Goal: Task Accomplishment & Management: Manage account settings

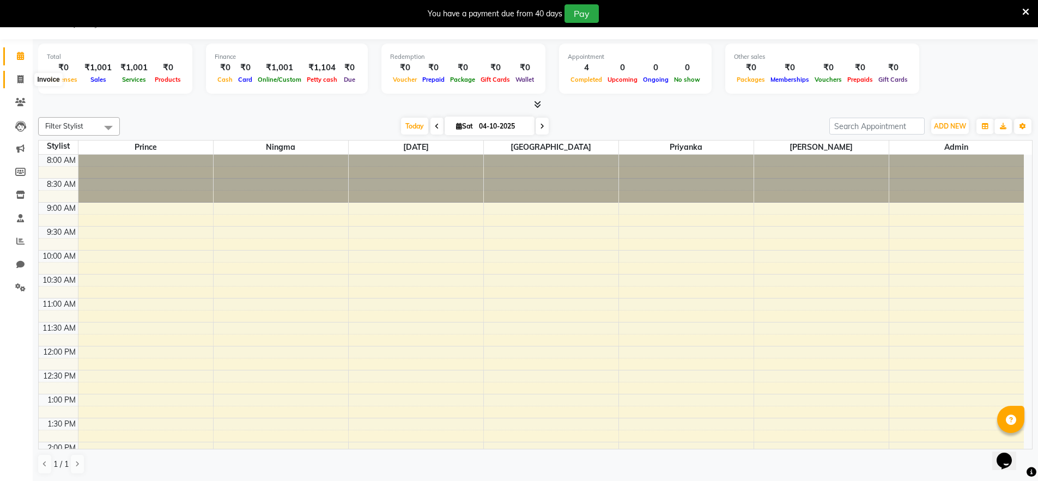
click at [18, 84] on span at bounding box center [20, 80] width 19 height 13
select select "service"
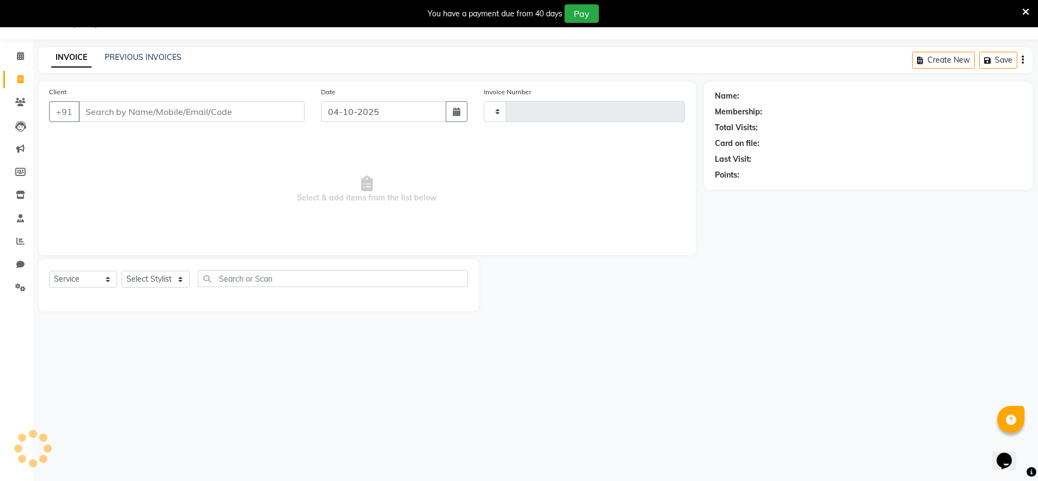
type input "0514"
select select "8909"
click at [165, 110] on input "Client" at bounding box center [191, 111] width 226 height 21
type input "8810461969"
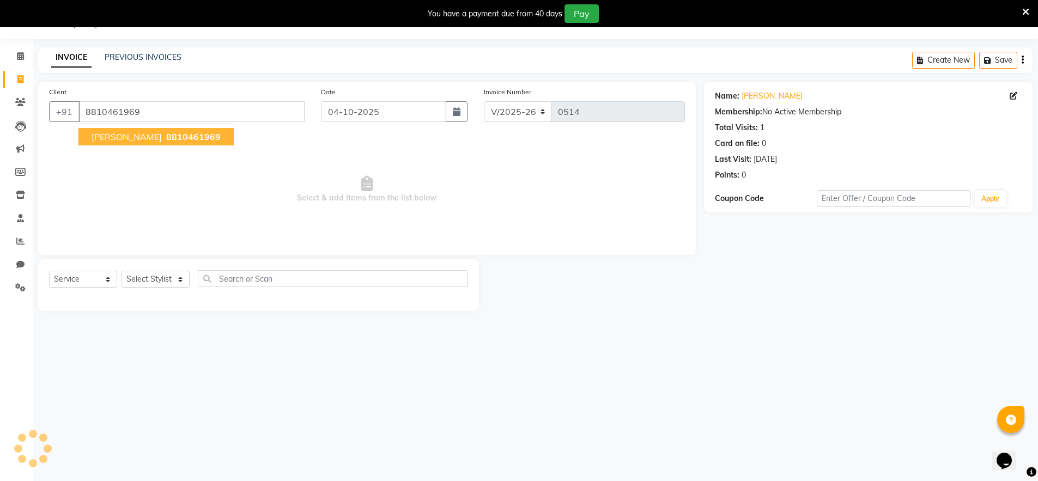
click at [166, 136] on span "8810461969" at bounding box center [193, 136] width 54 height 11
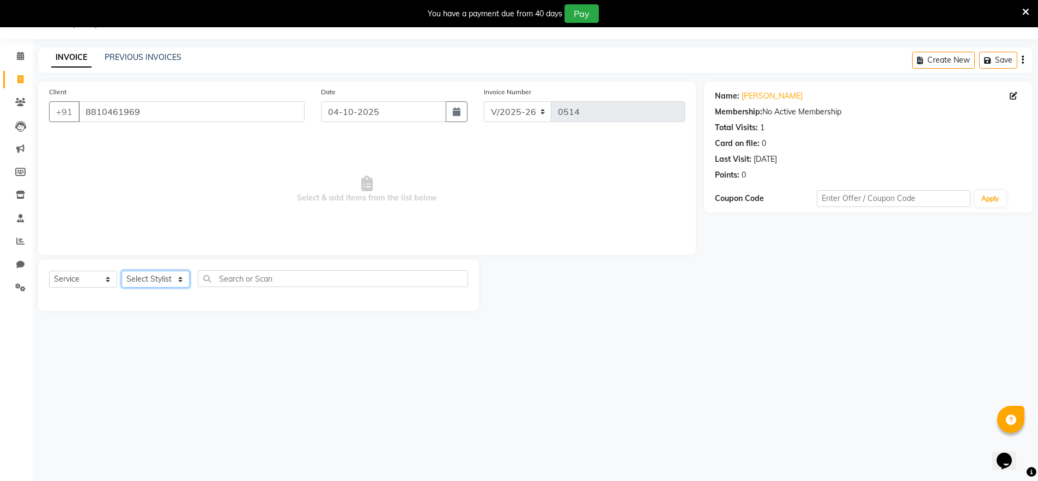
click at [180, 284] on select "Select Stylist Abishek Kumar Admin Ningma Pragya Prince Priyanka Raja" at bounding box center [156, 279] width 68 height 17
select select "91731"
click at [122, 271] on select "Select Stylist Abishek Kumar Admin Ningma Pragya Prince Priyanka Raja" at bounding box center [156, 279] width 68 height 17
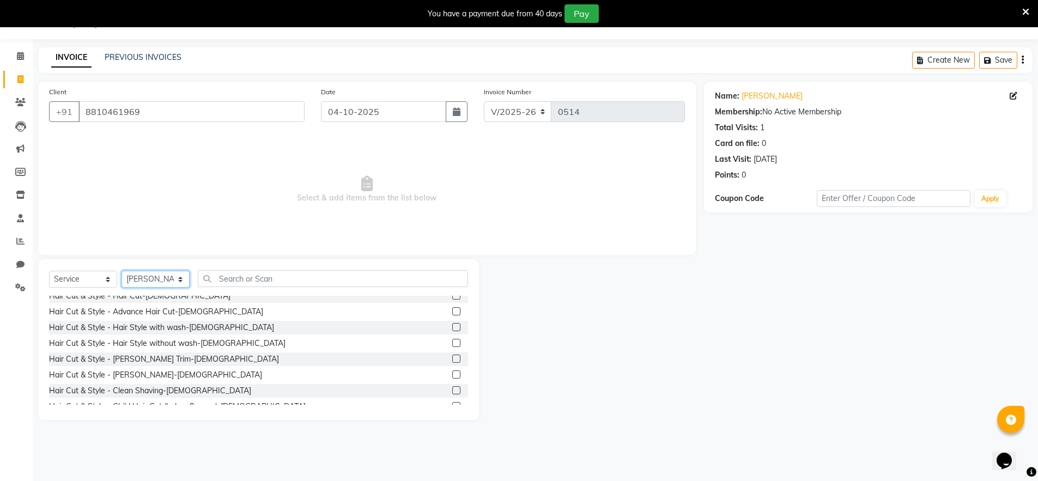
scroll to position [9, 0]
click at [452, 341] on label at bounding box center [456, 341] width 8 height 8
click at [452, 341] on input "checkbox" at bounding box center [455, 341] width 7 height 7
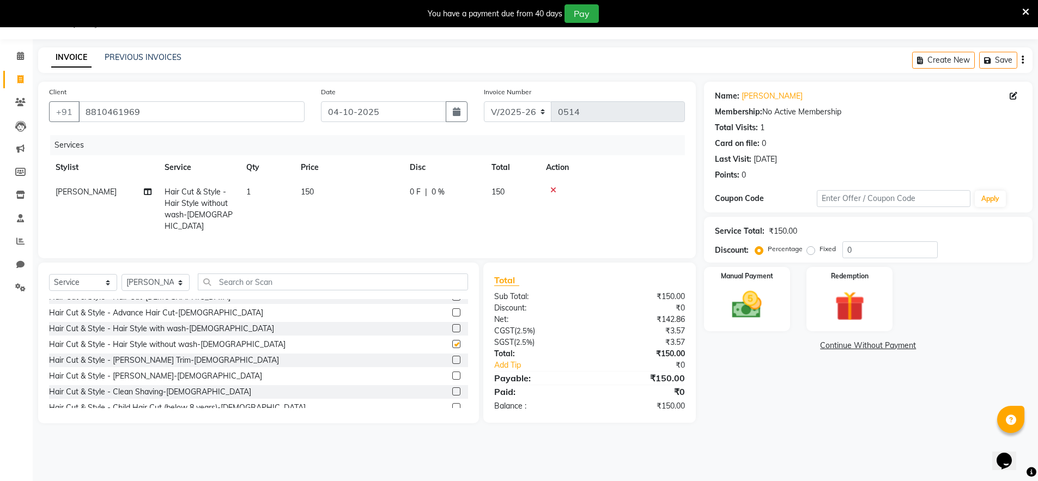
checkbox input "false"
click at [106, 281] on select "Select Service Product Membership Package Voucher Prepaid Gift Card" at bounding box center [83, 282] width 68 height 17
select select "product"
click at [49, 274] on select "Select Service Product Membership Package Voucher Prepaid Gift Card" at bounding box center [83, 282] width 68 height 17
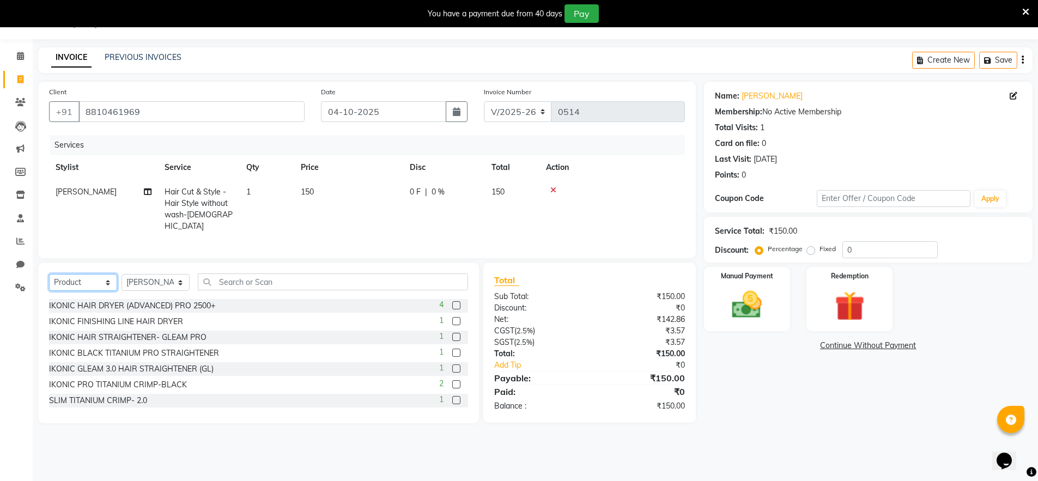
scroll to position [0, 0]
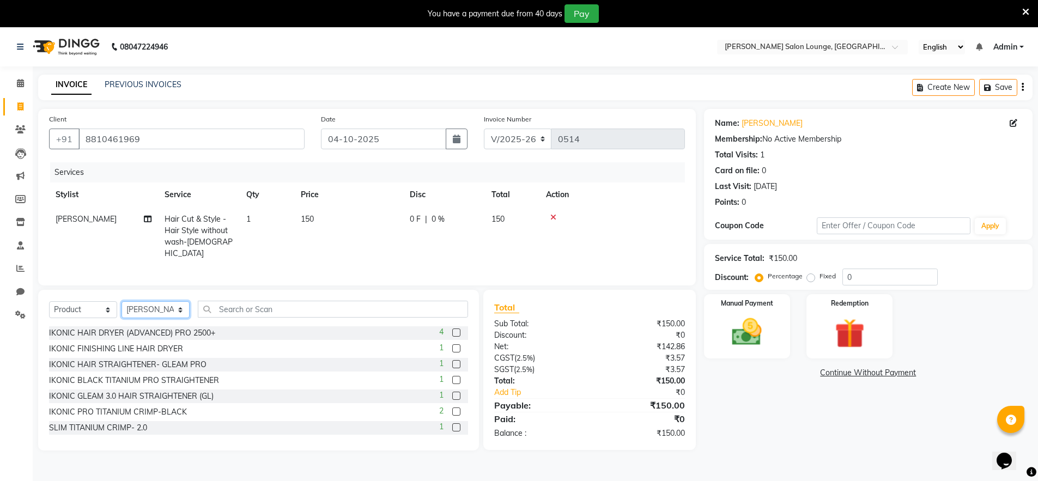
click at [183, 307] on select "Select Stylist Abishek Kumar Admin Ningma Pragya Prince Priyanka Raja" at bounding box center [156, 309] width 68 height 17
select select "92947"
click at [122, 301] on select "Select Stylist Abishek Kumar Admin Ningma Pragya Prince Priyanka Raja" at bounding box center [156, 309] width 68 height 17
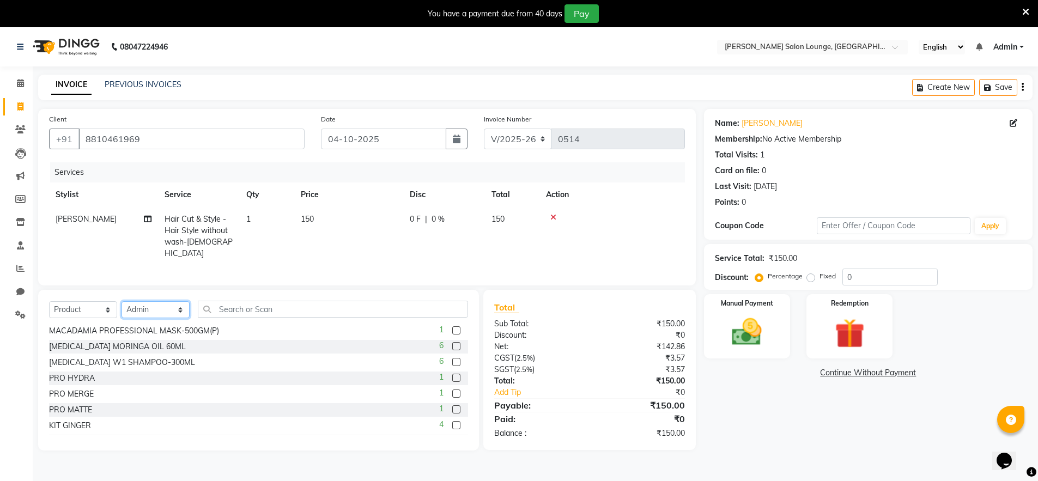
scroll to position [337, 0]
click at [318, 304] on input "text" at bounding box center [333, 309] width 270 height 17
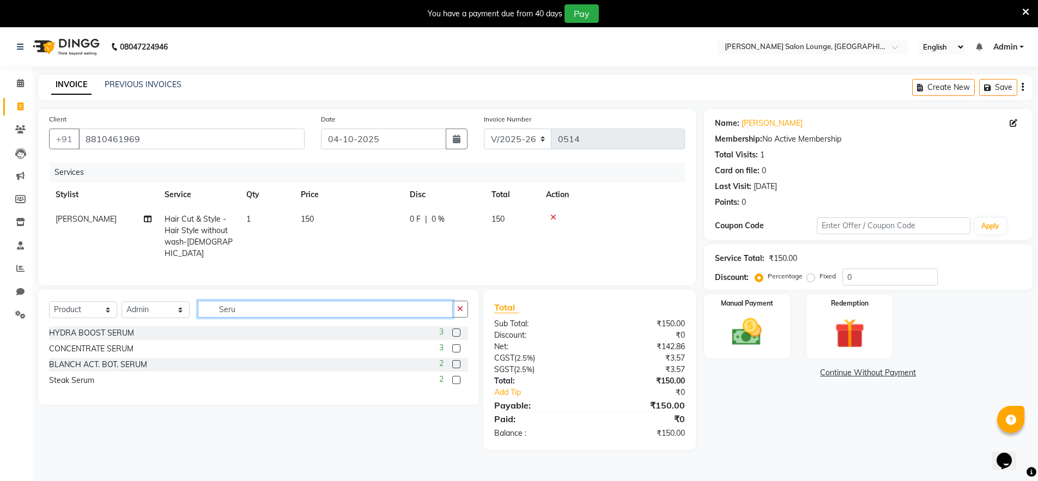
scroll to position [2, 0]
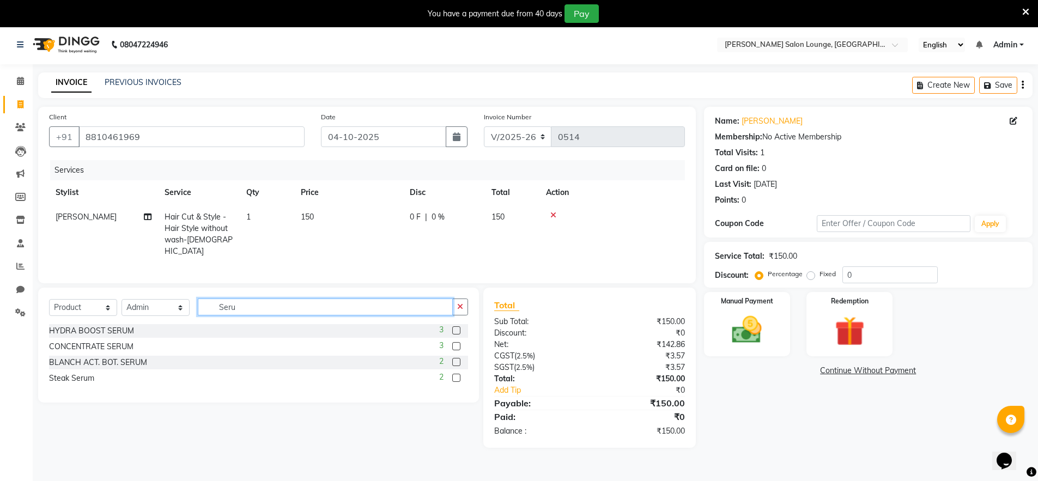
type input "Seru"
click at [458, 377] on label at bounding box center [456, 378] width 8 height 8
click at [458, 377] on input "checkbox" at bounding box center [455, 378] width 7 height 7
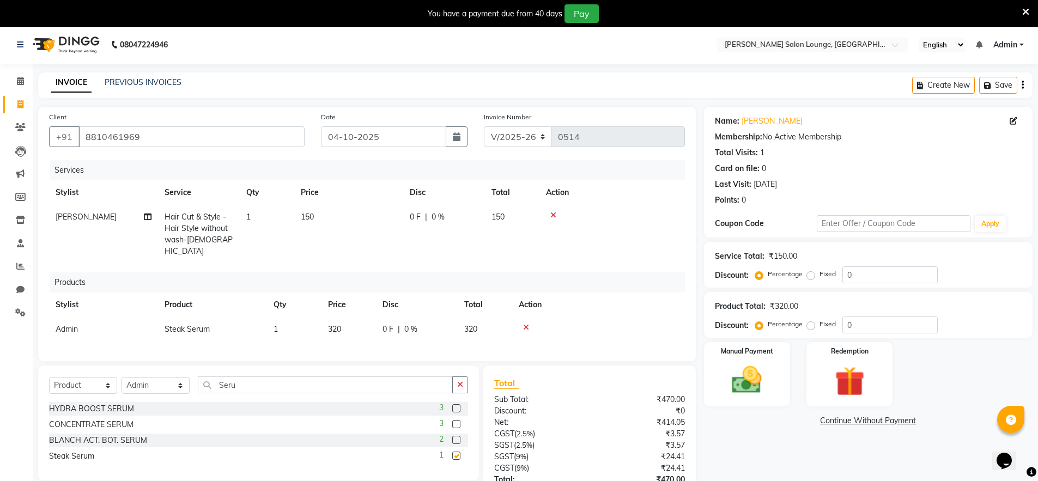
checkbox input "false"
click at [337, 324] on span "320" at bounding box center [334, 329] width 13 height 10
select select "92947"
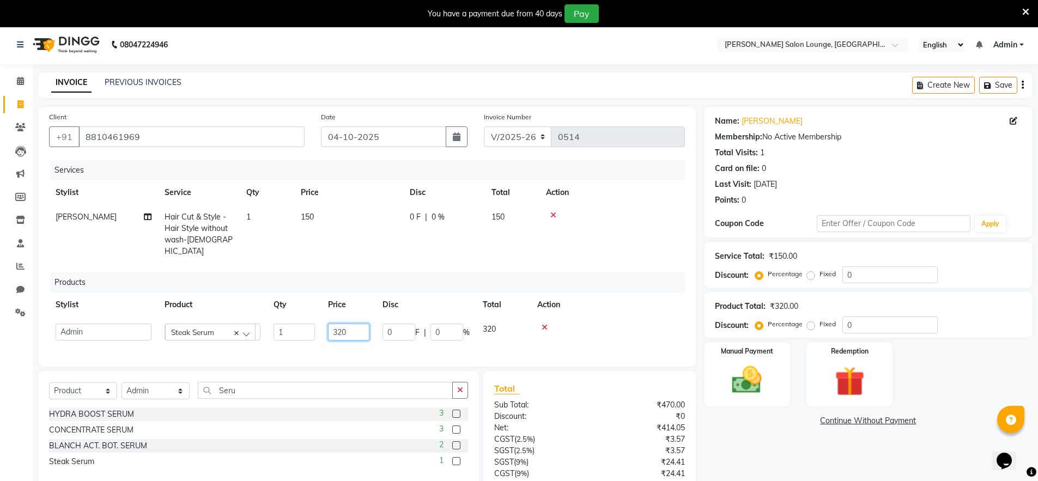
click at [338, 324] on input "320" at bounding box center [348, 332] width 41 height 17
type input "3"
type input "425"
click at [582, 330] on div "Services Stylist Service Qty Price Disc Total Action Abishek Kumar Hair Cut & S…" at bounding box center [367, 258] width 636 height 196
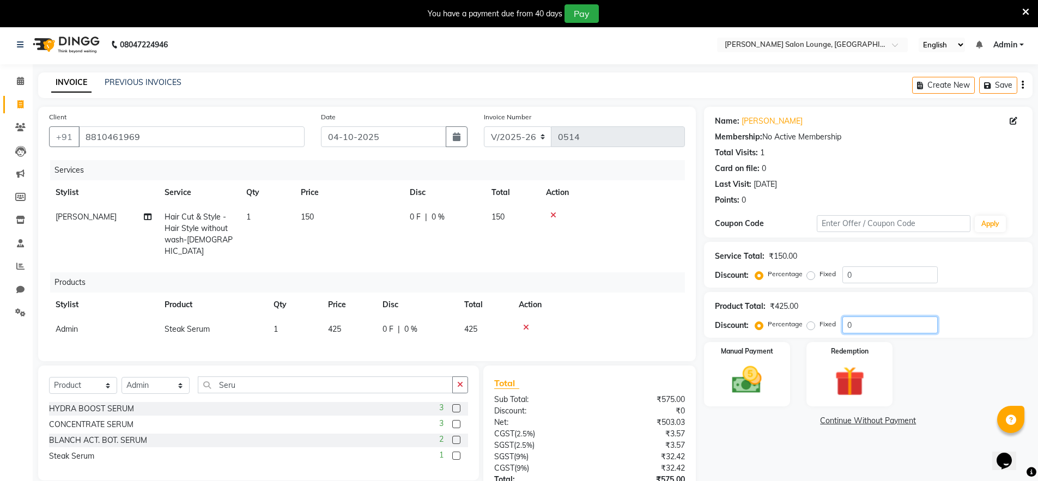
drag, startPoint x: 844, startPoint y: 326, endPoint x: 840, endPoint y: 331, distance: 6.6
click at [844, 325] on input "0" at bounding box center [889, 325] width 95 height 17
click at [312, 215] on span "150" at bounding box center [307, 217] width 13 height 10
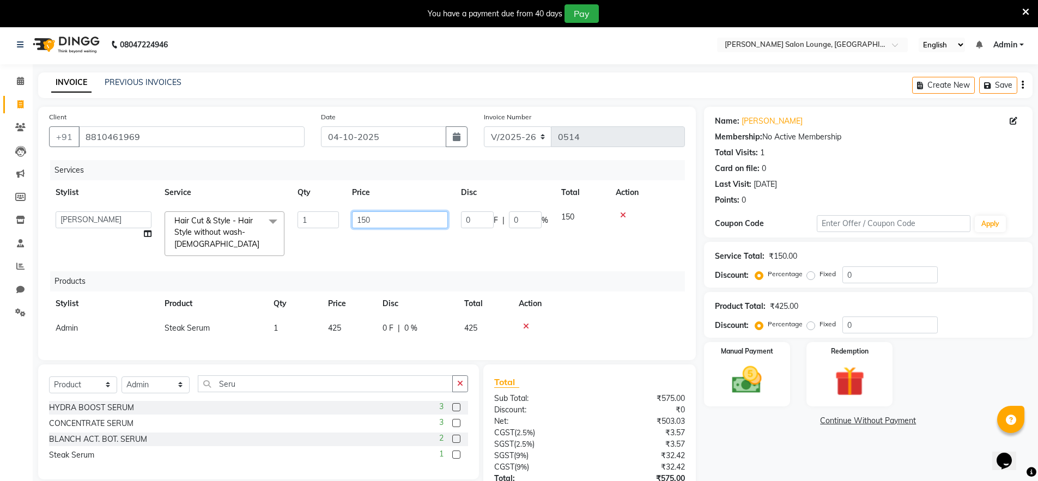
click at [374, 222] on input "150" at bounding box center [400, 219] width 96 height 17
type input "1"
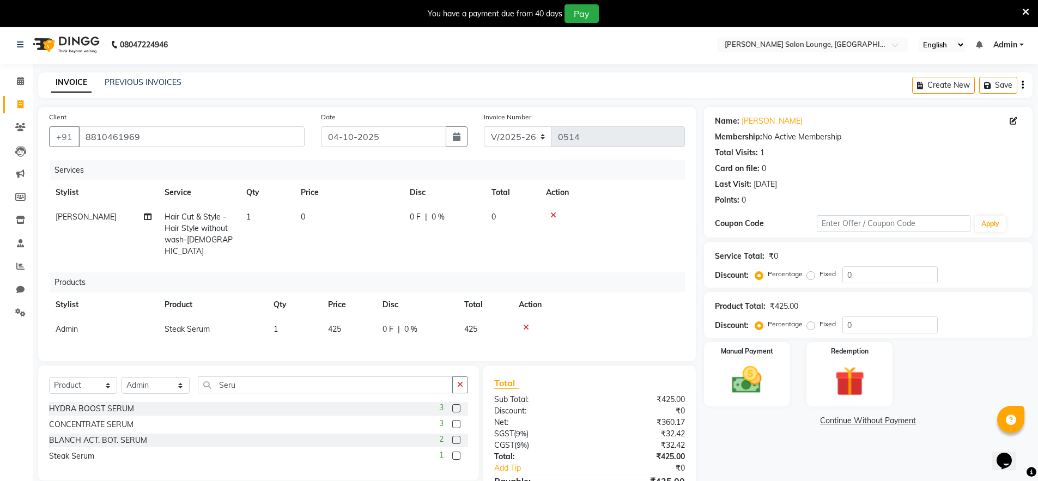
click at [380, 247] on td "0" at bounding box center [348, 234] width 109 height 59
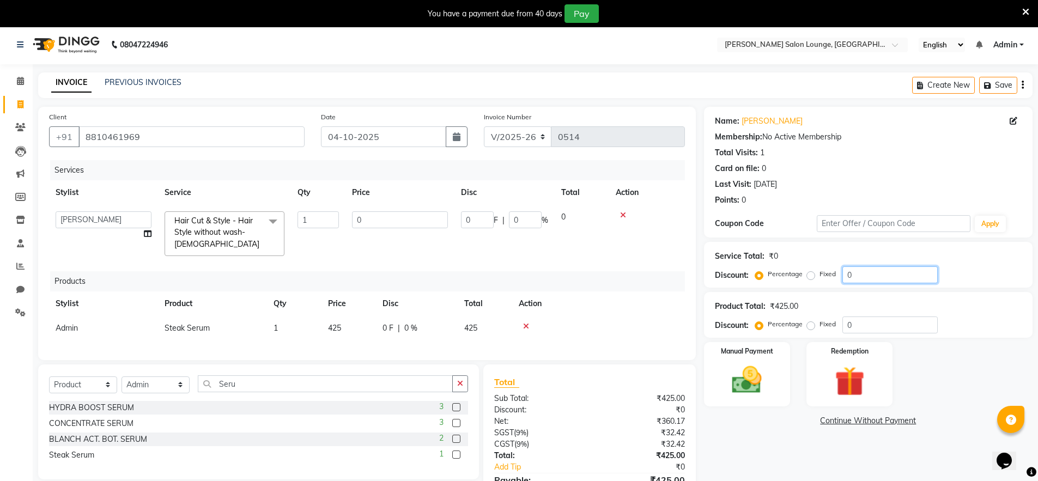
click at [845, 274] on input "0" at bounding box center [889, 274] width 95 height 17
drag, startPoint x: 828, startPoint y: 277, endPoint x: 793, endPoint y: 277, distance: 34.3
click at [793, 277] on div "Percentage Fixed 0" at bounding box center [847, 274] width 180 height 17
click at [410, 326] on span "0 %" at bounding box center [410, 328] width 13 height 11
select select "92947"
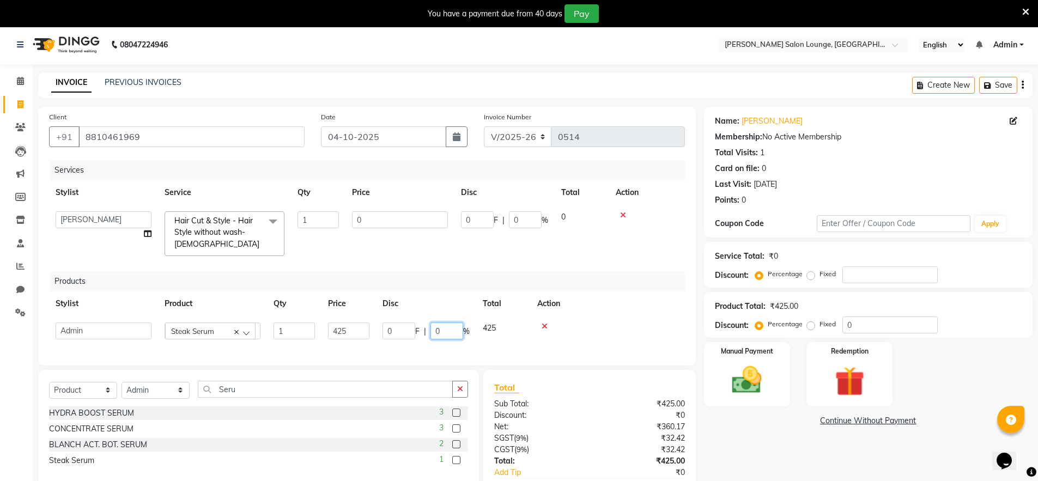
click at [450, 331] on input "0" at bounding box center [446, 331] width 33 height 17
type input "15"
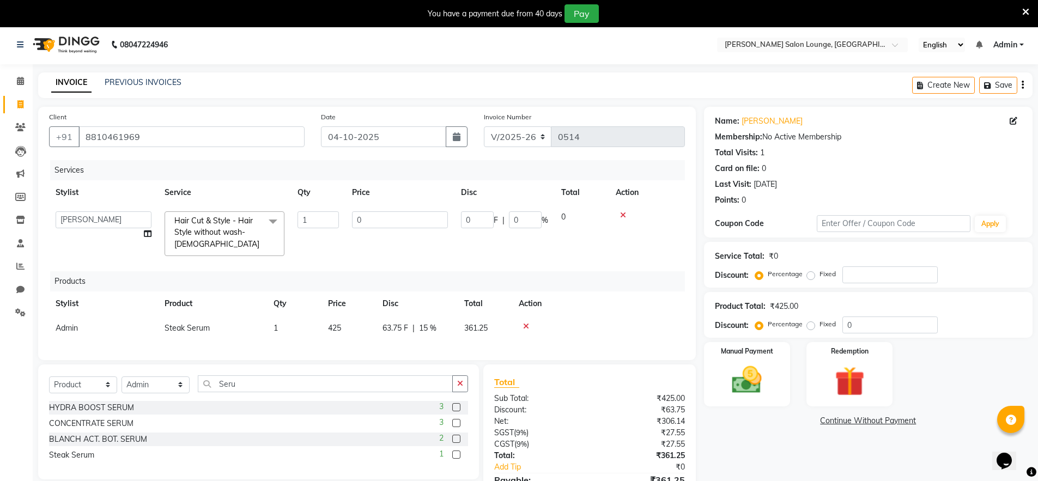
click at [480, 343] on div "Services Stylist Service Qty Price Disc Total Action Abishek Kumar Admin Ningma…" at bounding box center [367, 254] width 636 height 189
click at [740, 371] on img at bounding box center [747, 379] width 50 height 35
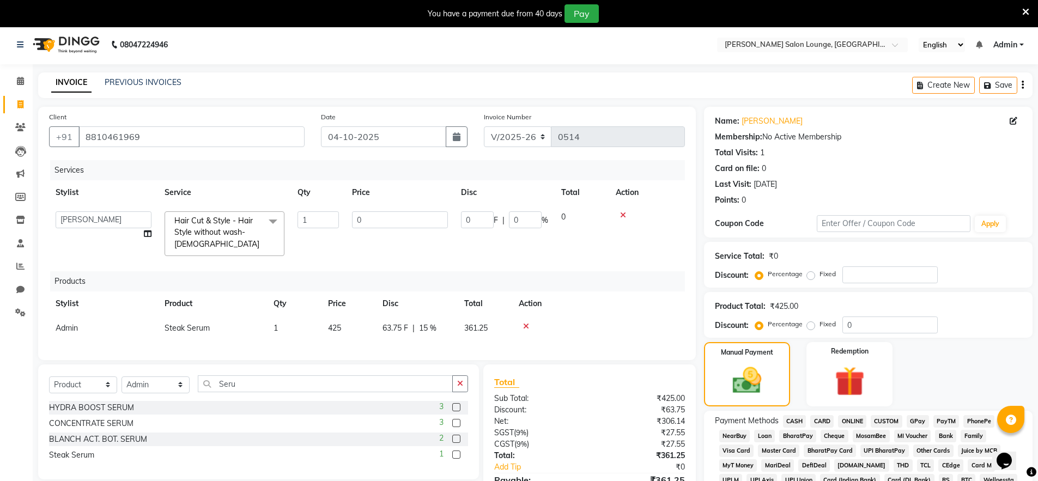
click at [792, 418] on span "CASH" at bounding box center [794, 421] width 23 height 13
click at [1033, 458] on div "Name: Ashish Raj Membership: No Active Membership Total Visits: 1 Card on file:…" at bounding box center [872, 442] width 337 height 670
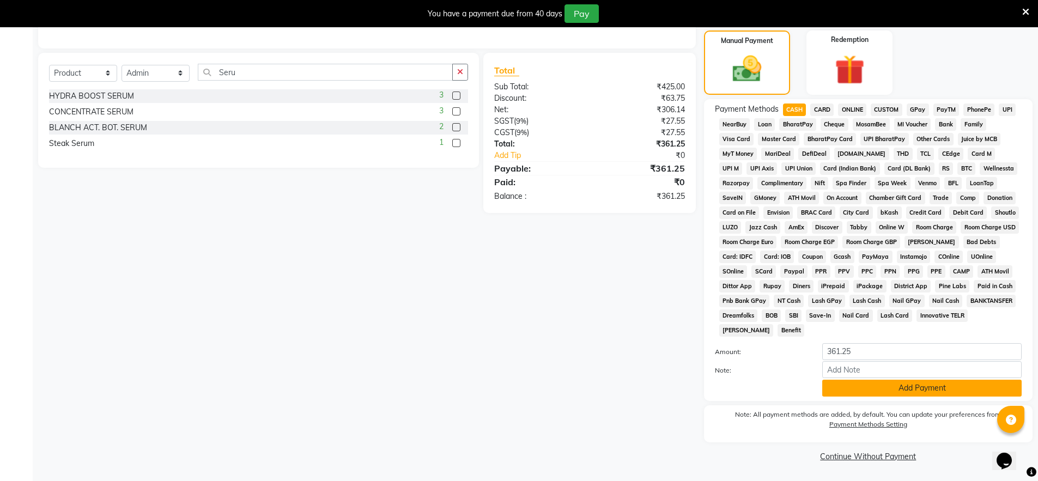
click at [907, 386] on button "Add Payment" at bounding box center [921, 388] width 199 height 17
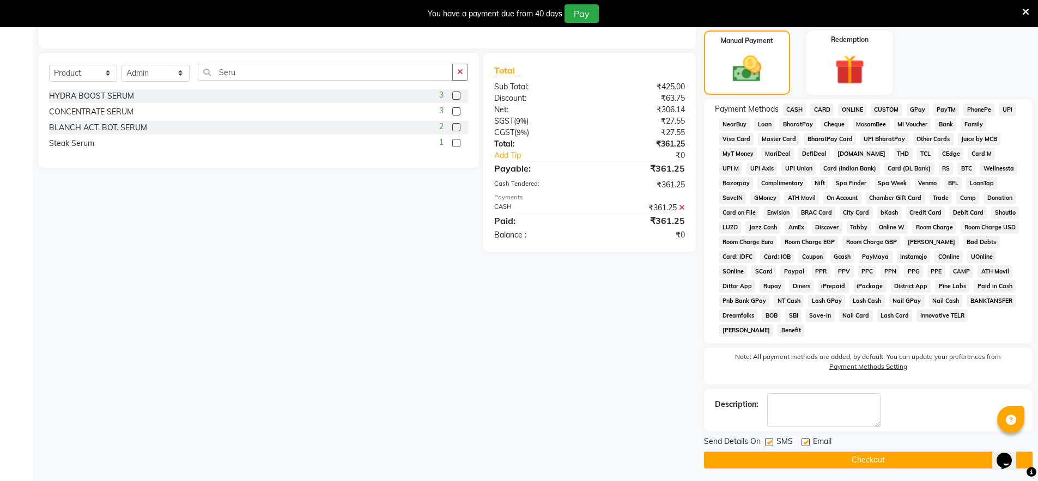
click at [837, 456] on button "Checkout" at bounding box center [868, 460] width 329 height 17
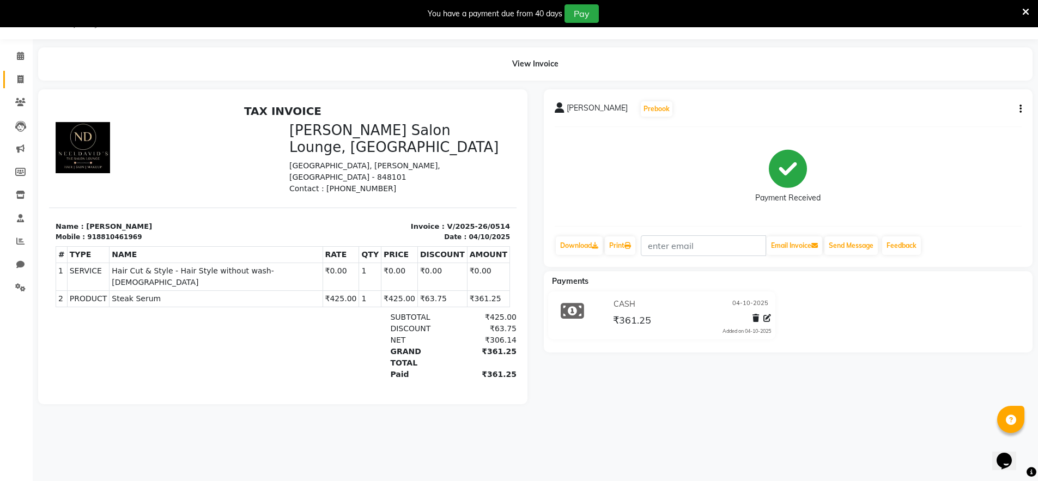
click at [22, 74] on span at bounding box center [20, 80] width 19 height 13
select select "service"
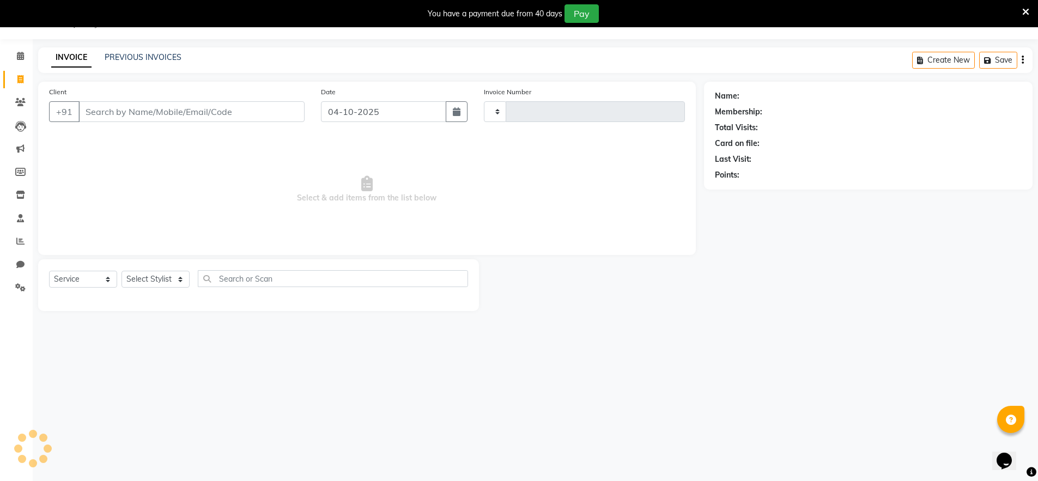
type input "0515"
select select "8909"
click at [15, 63] on link "Calendar" at bounding box center [16, 56] width 26 height 18
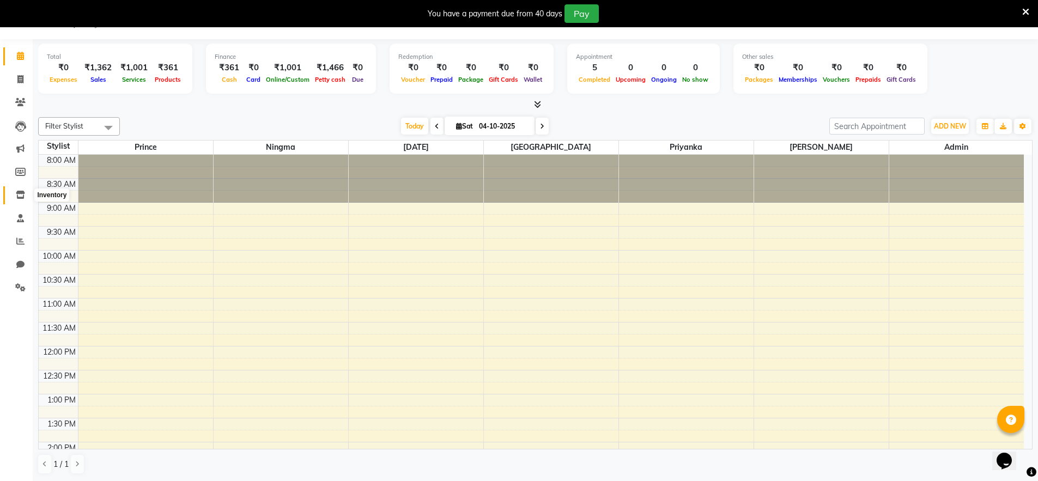
click at [17, 195] on icon at bounding box center [20, 195] width 9 height 8
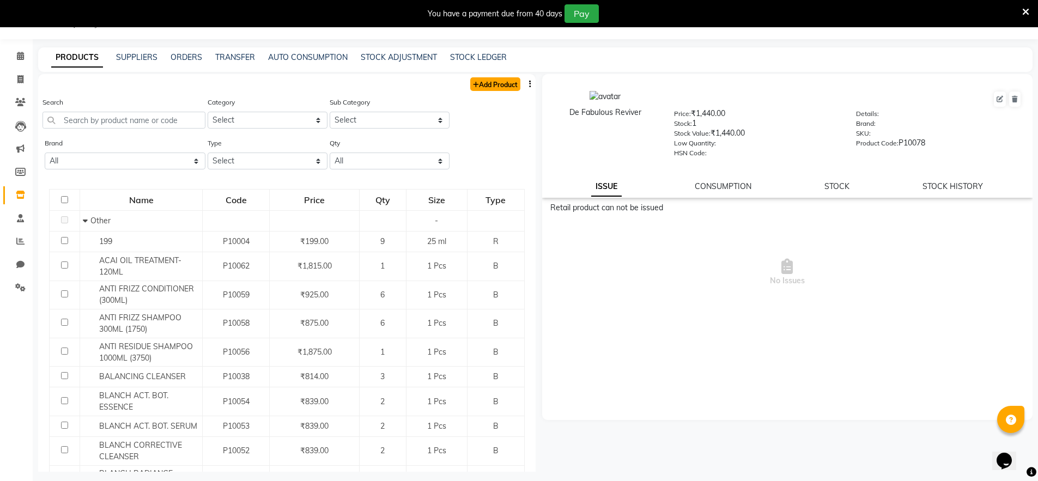
click at [481, 84] on link "Add Product" at bounding box center [495, 84] width 50 height 14
select select "true"
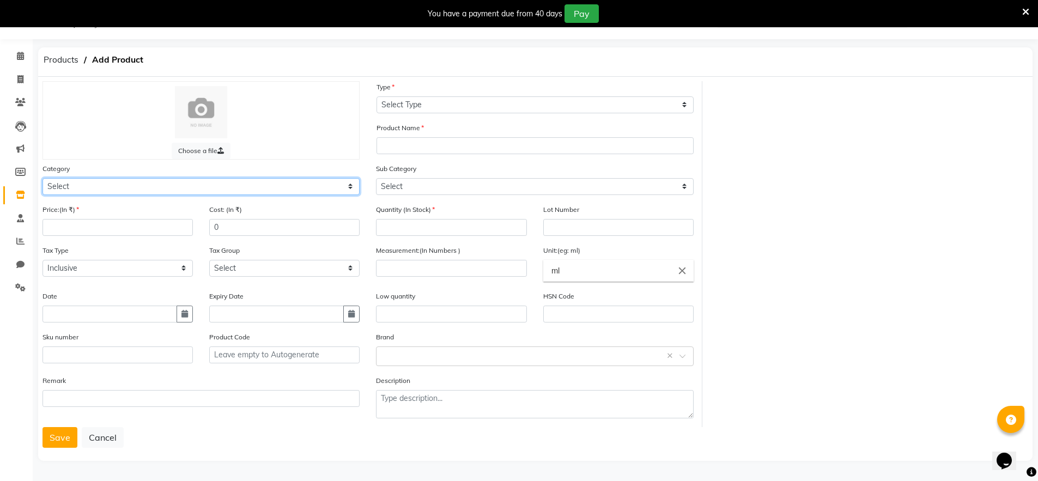
click at [104, 189] on select "Select Hair Skin Makeup Personal Care Appliances Beard Waxing Disposable Thread…" at bounding box center [201, 186] width 317 height 17
select select "1795601100"
click at [43, 178] on select "Select Hair Skin Makeup Personal Care Appliances Beard Waxing Disposable Thread…" at bounding box center [201, 186] width 317 height 17
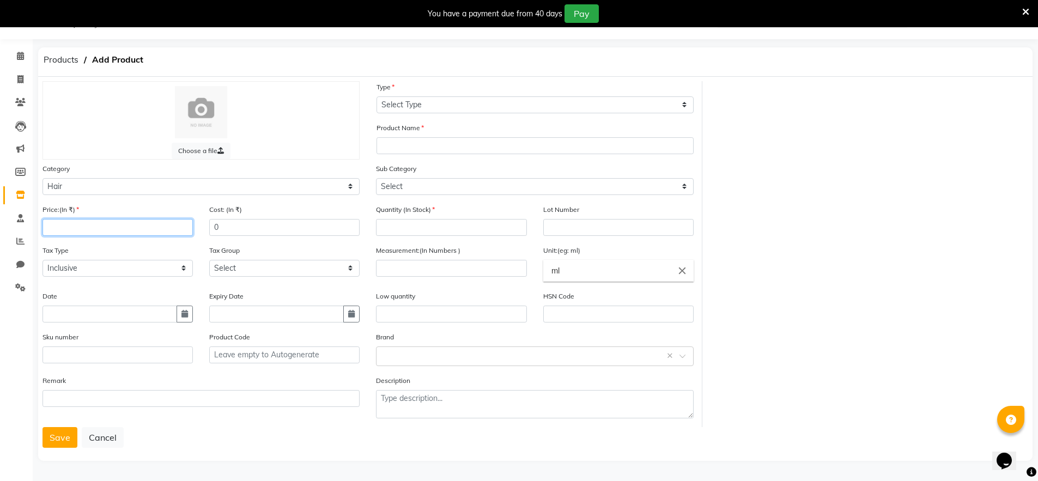
click at [188, 222] on input "number" at bounding box center [118, 227] width 150 height 17
type input "1700"
click at [205, 263] on div "Tax Group Select GST 5% GST" at bounding box center [284, 265] width 167 height 41
click at [165, 269] on select "Select Inclusive Exclusive" at bounding box center [118, 268] width 150 height 17
click at [43, 260] on select "Select Inclusive Exclusive" at bounding box center [118, 268] width 150 height 17
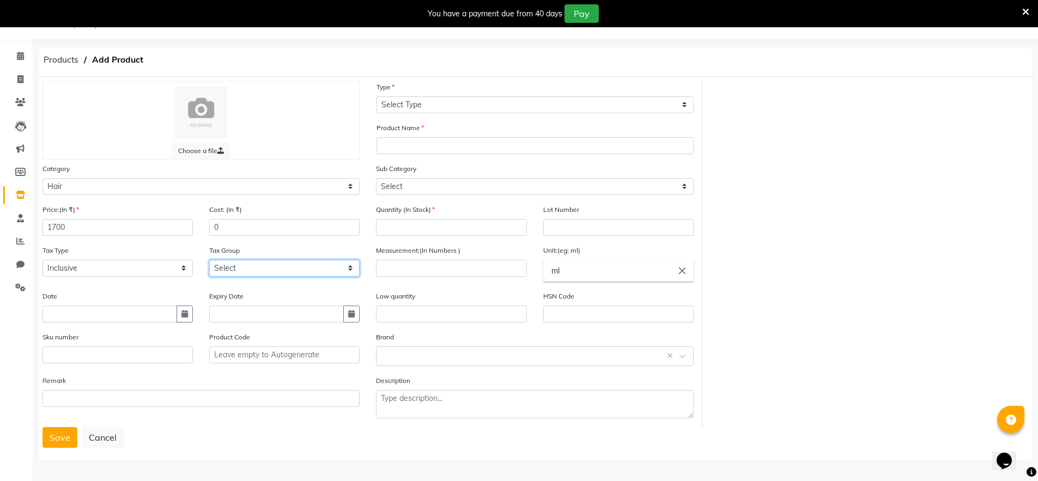
click at [287, 271] on select "Select GST 5% GST" at bounding box center [284, 268] width 150 height 17
click at [186, 317] on icon "button" at bounding box center [184, 314] width 7 height 8
select select "10"
select select "2025"
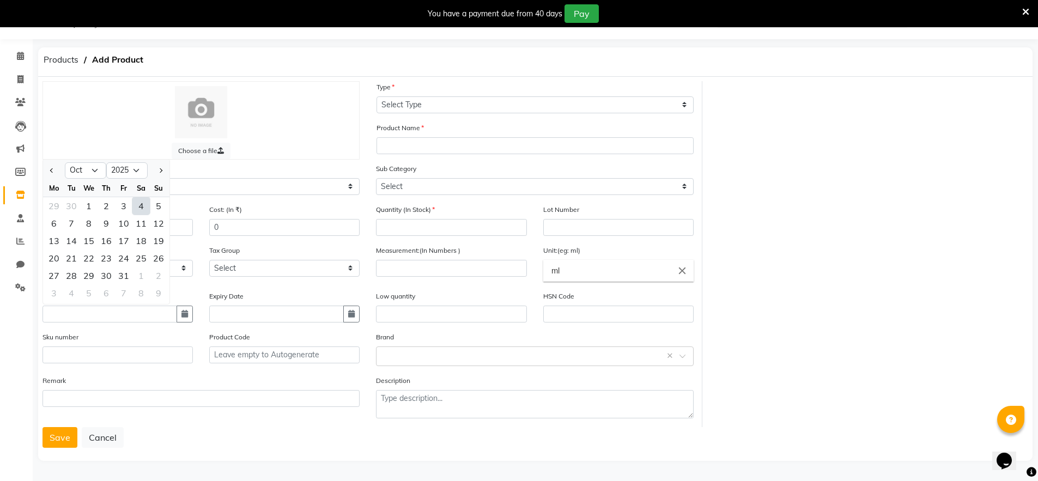
click at [134, 205] on div "4" at bounding box center [140, 205] width 17 height 17
type input "04-10-2025"
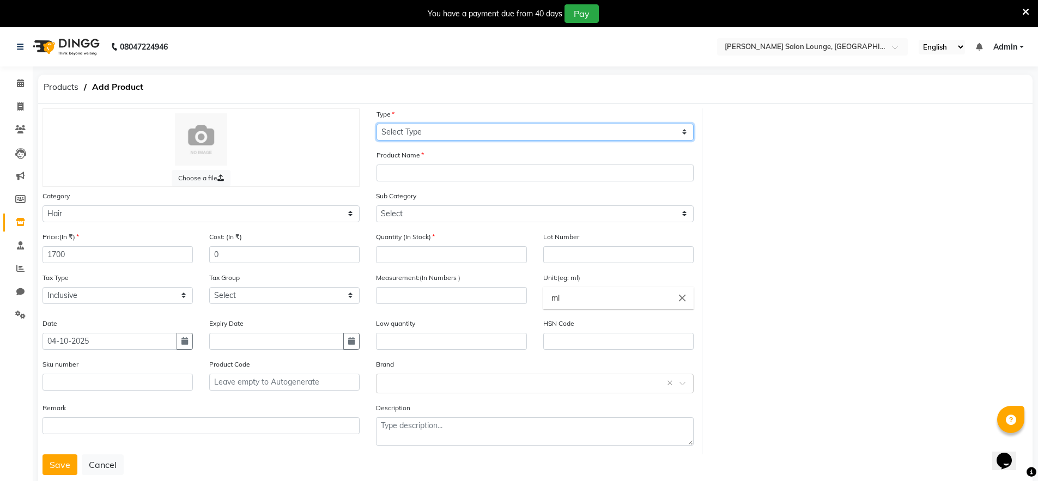
click at [600, 136] on select "Select Type Both Retail Consumable" at bounding box center [535, 132] width 317 height 17
select select "R"
click at [377, 124] on select "Select Type Both Retail Consumable" at bounding box center [535, 132] width 317 height 17
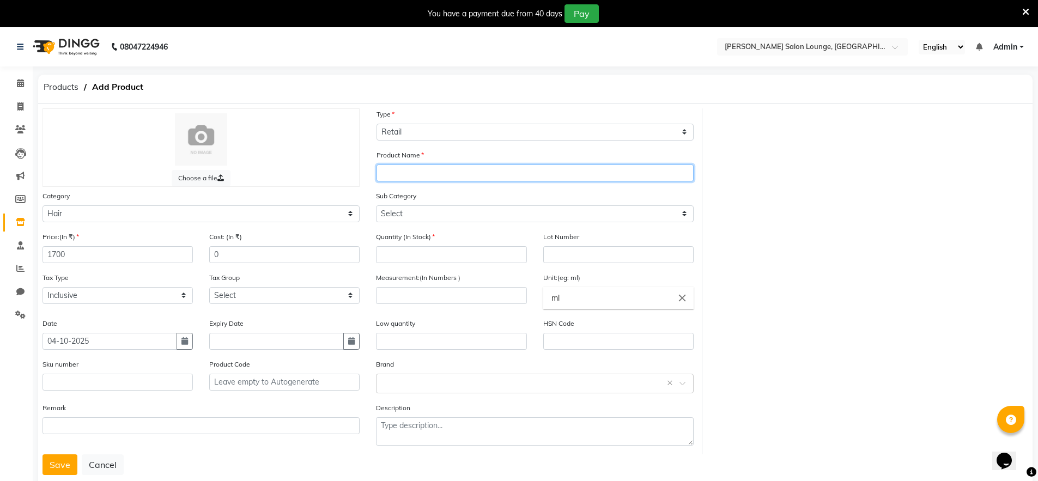
click at [440, 177] on input "text" at bounding box center [535, 173] width 317 height 17
type input "W one Conditioner"
click at [374, 186] on div "Product Name W one Conditioner" at bounding box center [534, 169] width 333 height 41
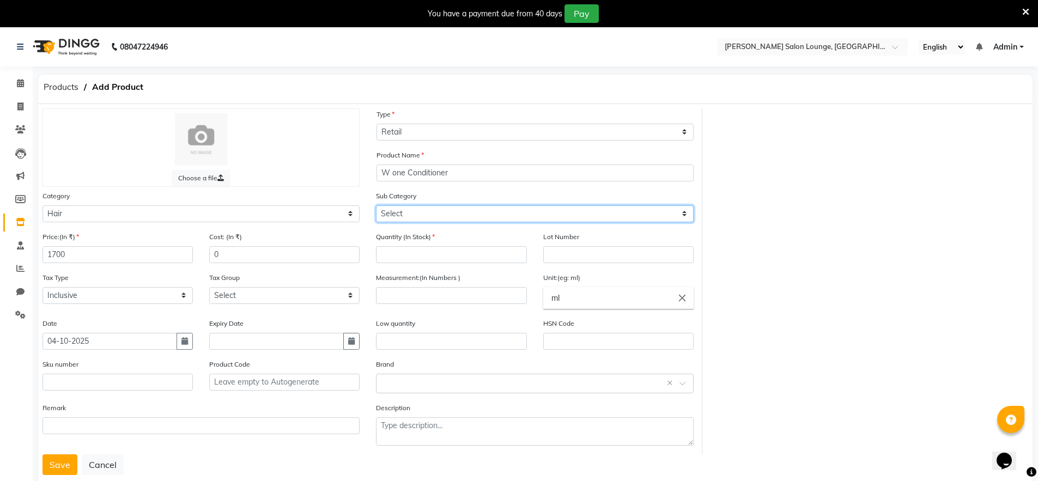
click at [411, 216] on select "Select Shampoo Conditioner Cream Mask Oil Serum Color Appliances Treatment Styl…" at bounding box center [534, 213] width 317 height 17
select select "1795601102"
click at [376, 205] on select "Select Shampoo Conditioner Cream Mask Oil Serum Color Appliances Treatment Styl…" at bounding box center [534, 213] width 317 height 17
click at [443, 257] on input "number" at bounding box center [451, 254] width 150 height 17
type input "1"
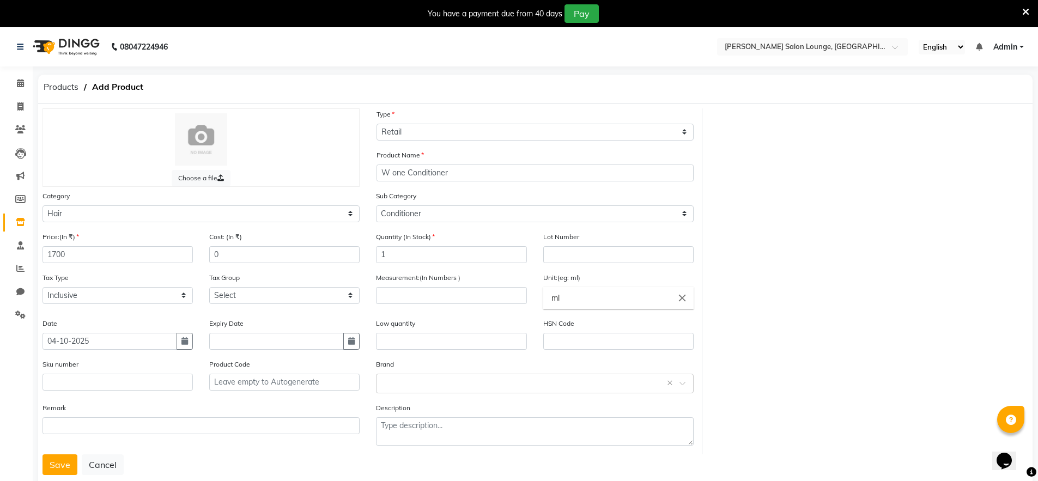
click at [565, 301] on input "ml" at bounding box center [618, 298] width 150 height 22
click at [568, 327] on link "ml" at bounding box center [618, 323] width 150 height 28
click at [480, 296] on input "number" at bounding box center [451, 295] width 150 height 17
type input "300"
click at [454, 339] on input "text" at bounding box center [451, 341] width 150 height 17
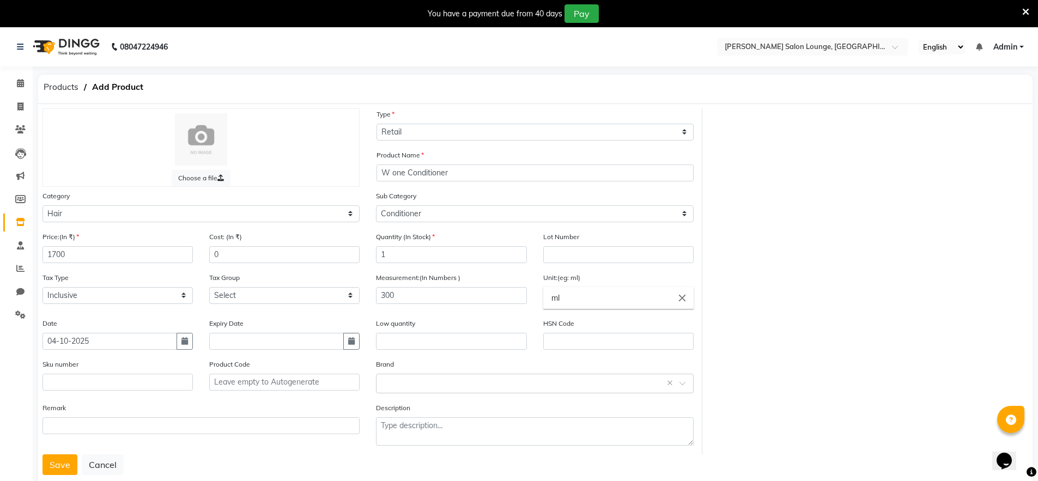
click at [469, 316] on div "Measurement:(In Numbers ) 300" at bounding box center [451, 295] width 167 height 46
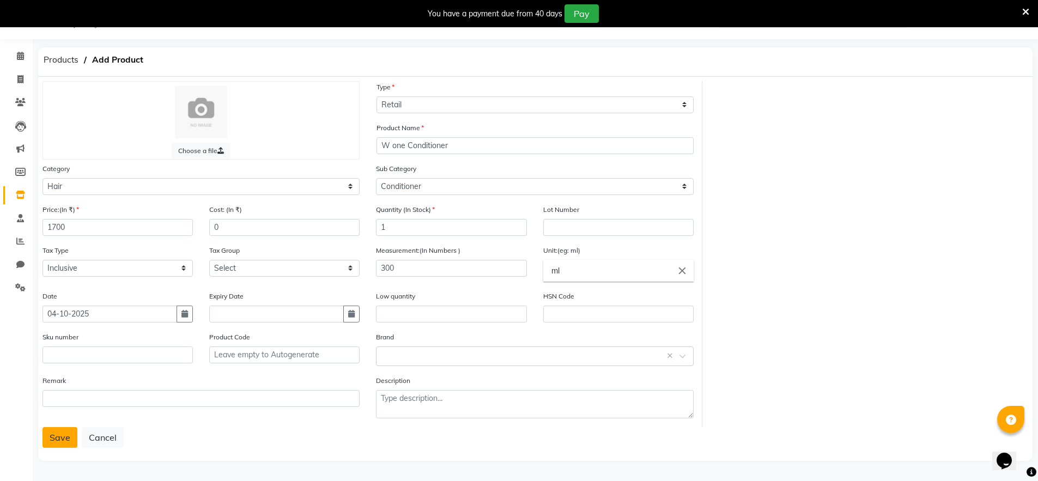
click at [65, 434] on button "Save" at bounding box center [60, 437] width 35 height 21
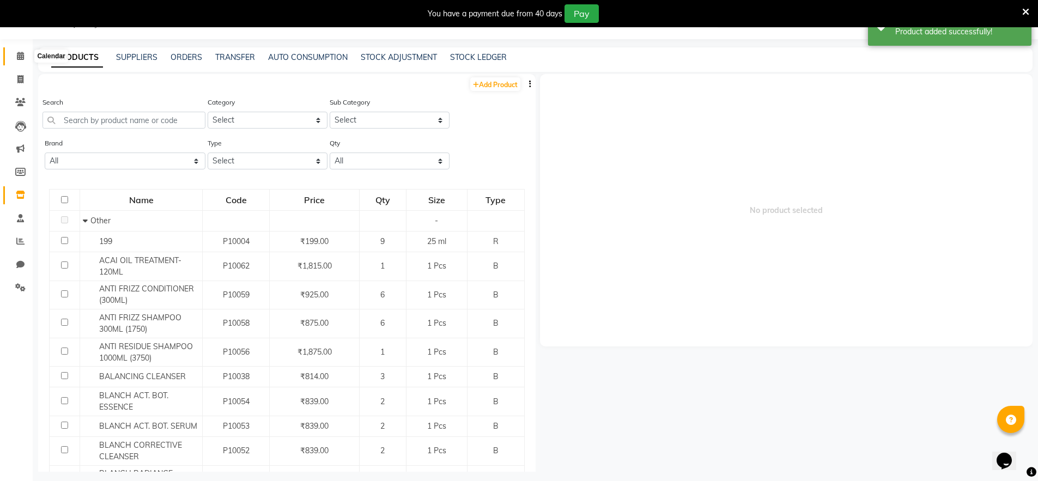
click at [23, 59] on icon at bounding box center [20, 56] width 7 height 8
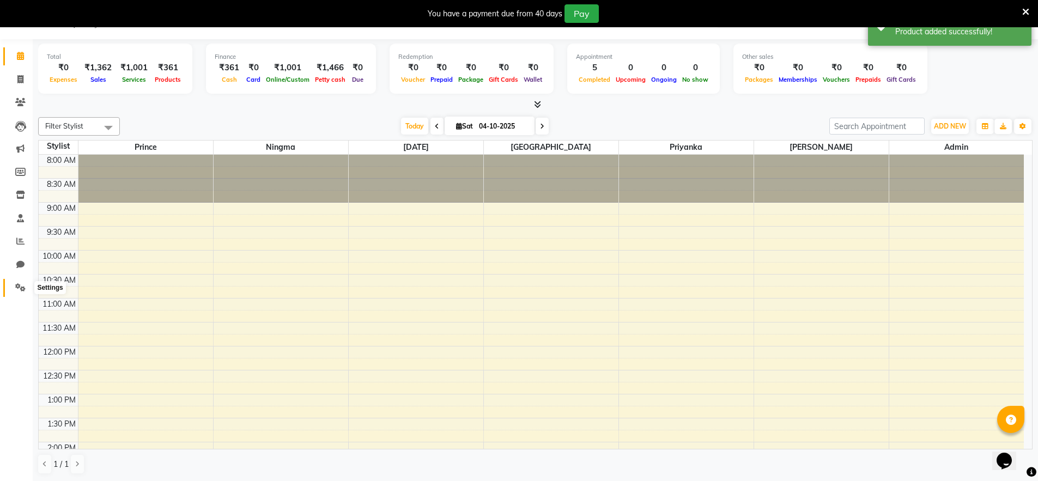
click at [21, 288] on icon at bounding box center [20, 287] width 10 height 8
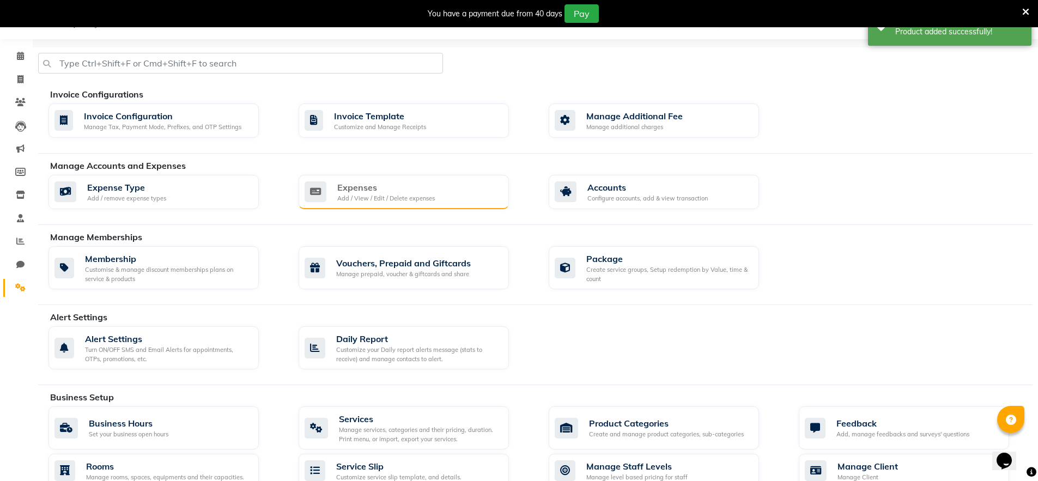
click at [395, 194] on div "Add / View / Edit / Delete expenses" at bounding box center [386, 198] width 98 height 9
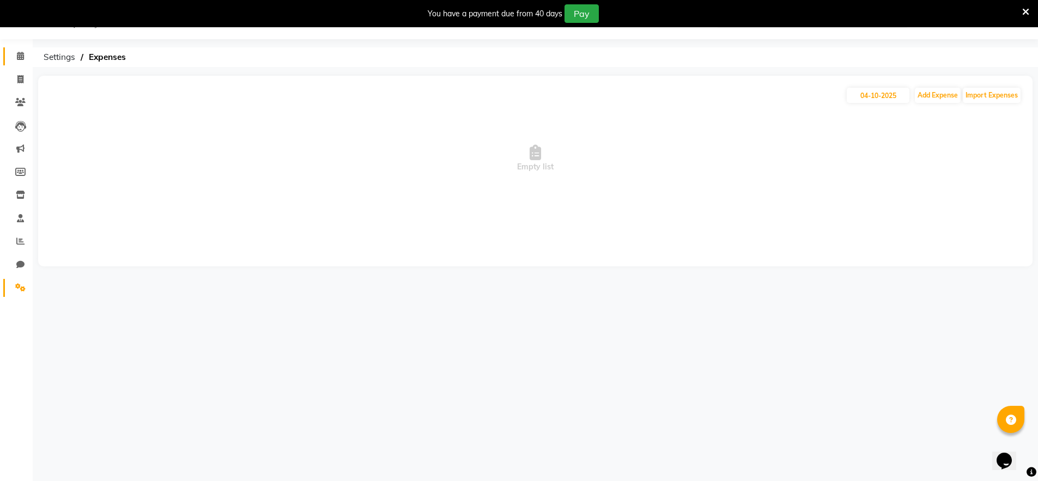
click at [17, 56] on icon at bounding box center [20, 56] width 7 height 8
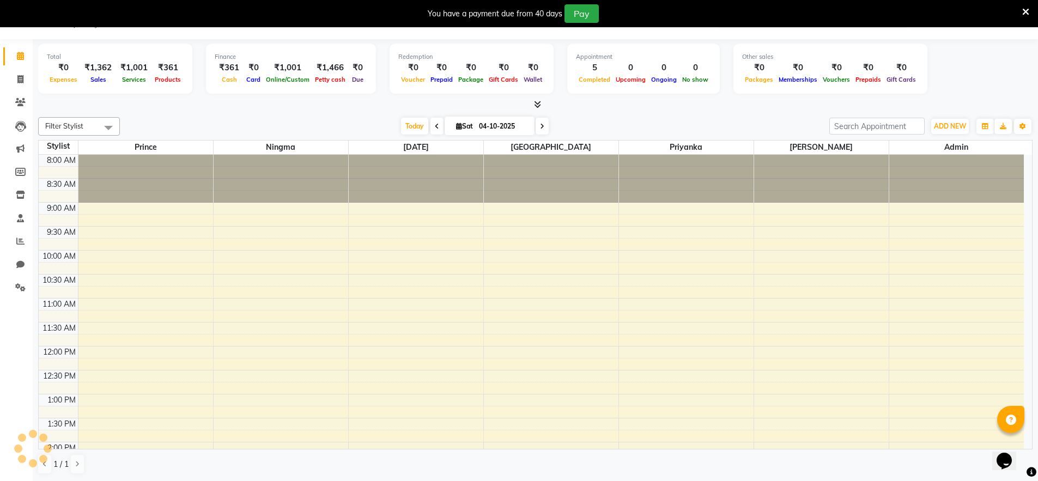
click at [23, 69] on li "Invoice" at bounding box center [16, 79] width 33 height 23
click at [25, 77] on span at bounding box center [20, 80] width 19 height 13
select select "service"
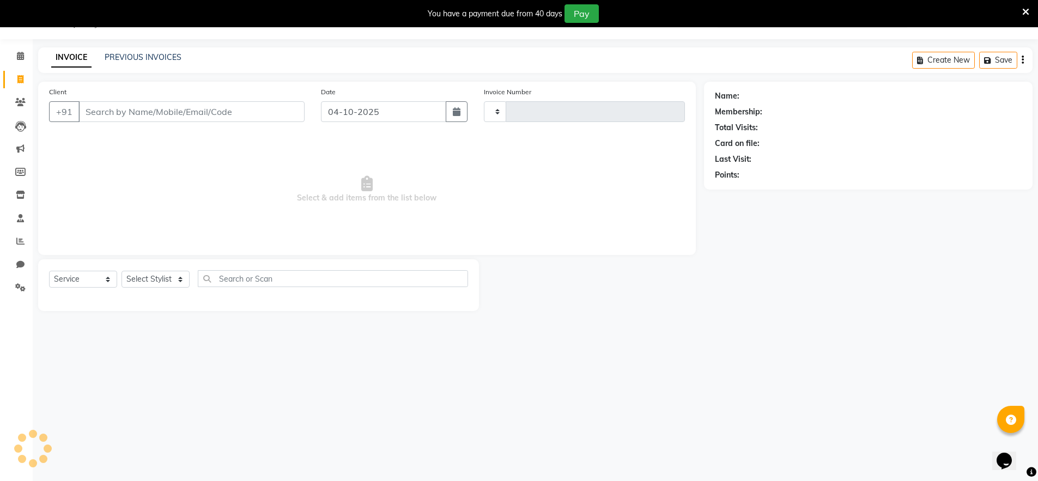
type input "0515"
select select "8909"
click at [180, 107] on input "Client" at bounding box center [191, 111] width 226 height 21
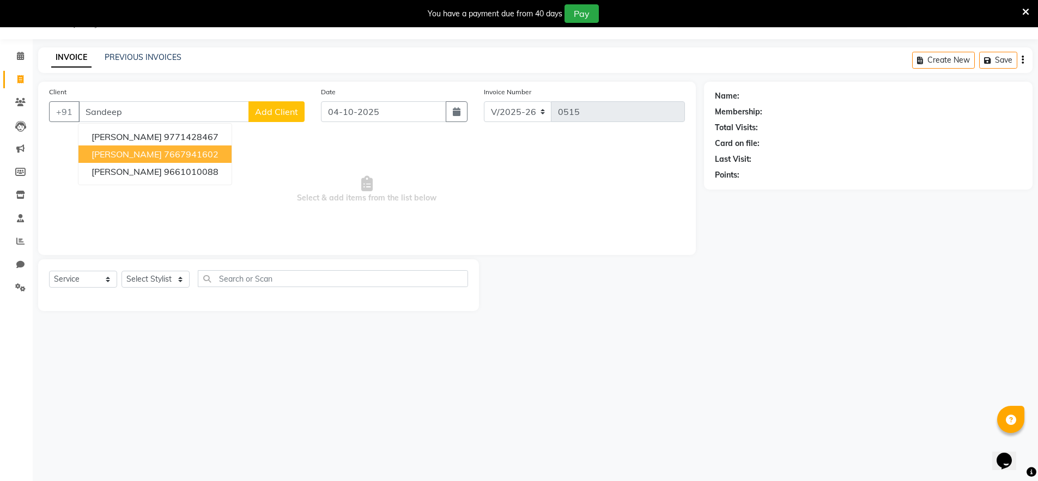
click at [181, 151] on ngb-highlight "7667941602" at bounding box center [191, 154] width 54 height 11
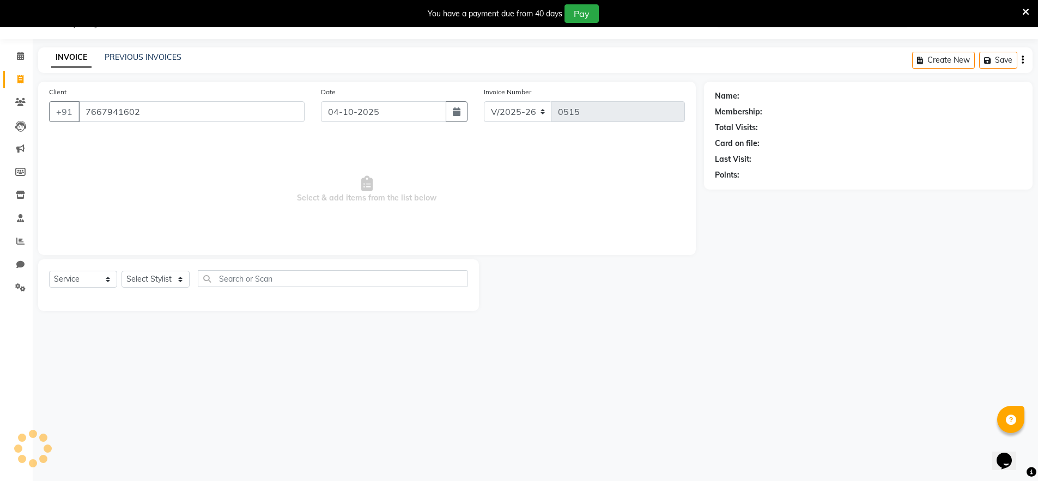
type input "7667941602"
click at [175, 278] on select "Select Stylist Abishek Kumar Admin Ningma Pragya Prince Priyanka Raja" at bounding box center [156, 279] width 68 height 17
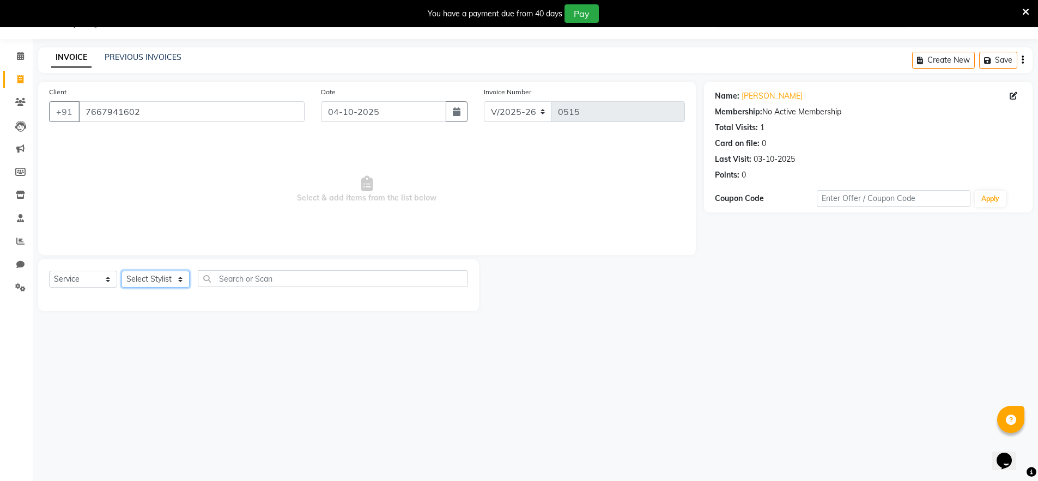
select select "92947"
click at [122, 271] on select "Select Stylist Abishek Kumar Admin Ningma Pragya Prince Priyanka Raja" at bounding box center [156, 279] width 68 height 17
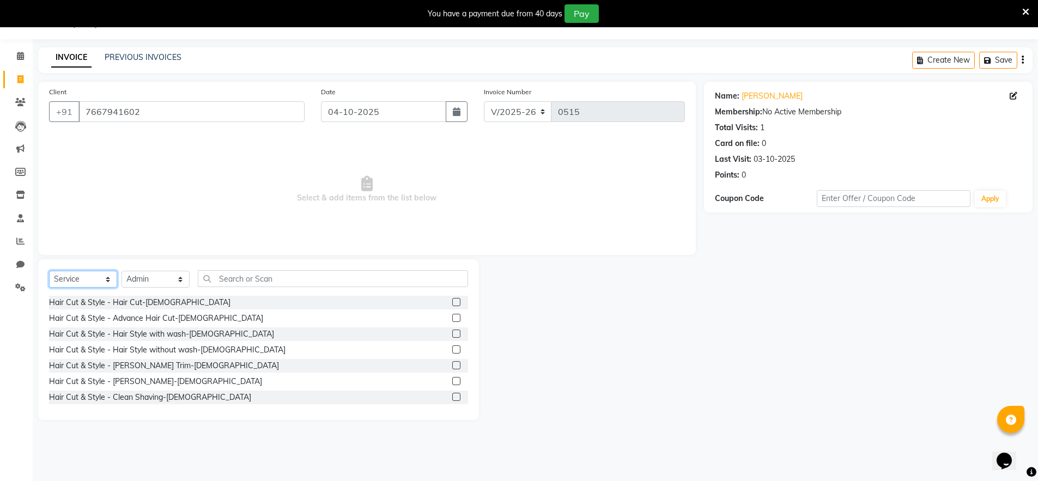
click at [97, 283] on select "Select Service Product Membership Package Voucher Prepaid Gift Card" at bounding box center [83, 279] width 68 height 17
select select "product"
click at [49, 271] on select "Select Service Product Membership Package Voucher Prepaid Gift Card" at bounding box center [83, 279] width 68 height 17
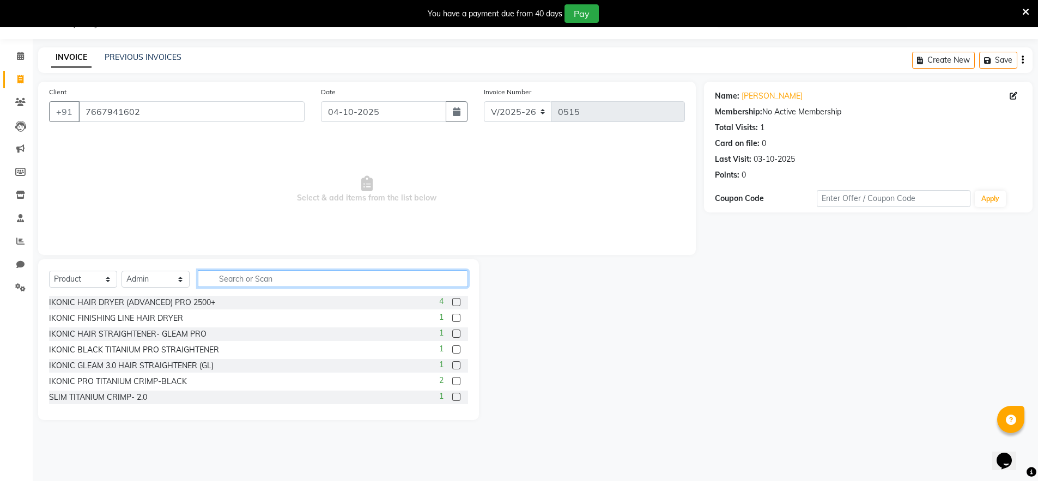
click at [315, 275] on input "text" at bounding box center [333, 278] width 270 height 17
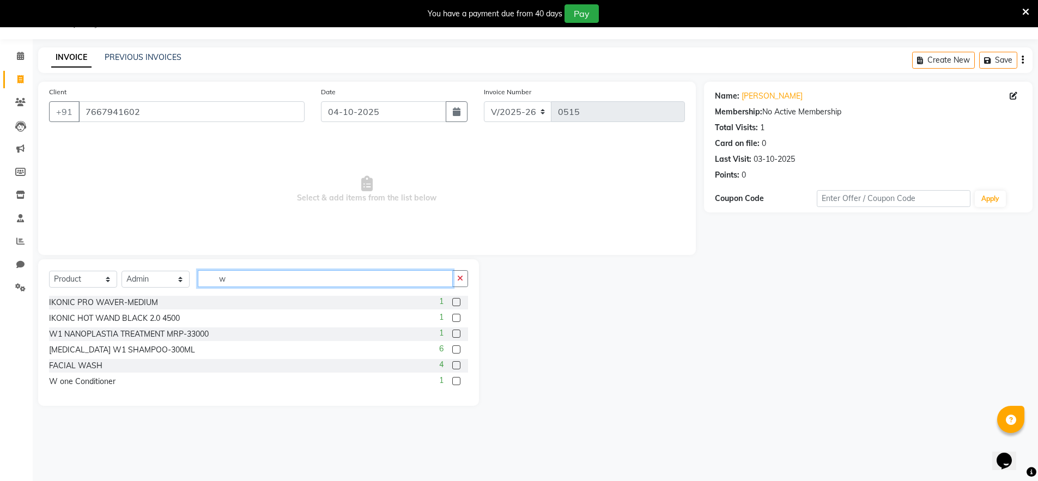
type input "w"
click at [456, 380] on label at bounding box center [456, 381] width 8 height 8
click at [456, 380] on input "checkbox" at bounding box center [455, 381] width 7 height 7
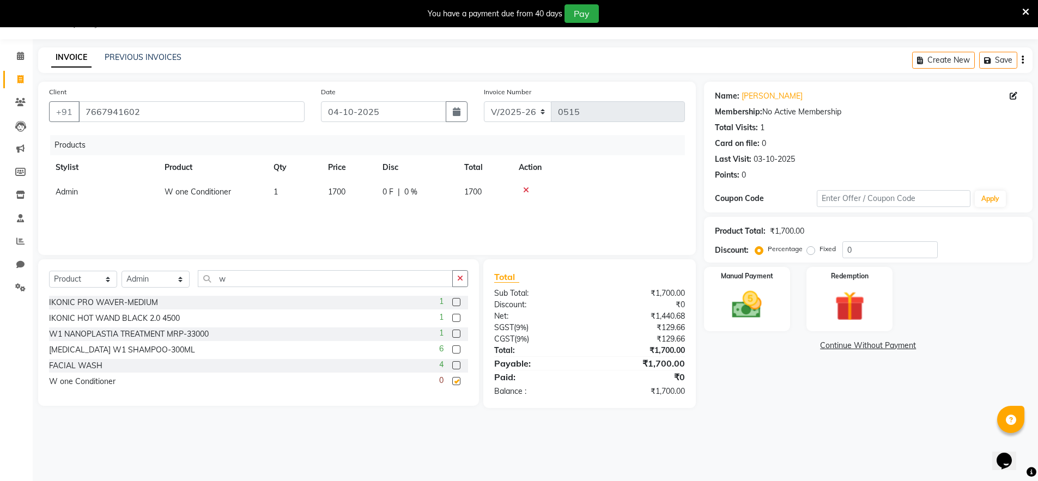
checkbox input "false"
click at [455, 351] on label at bounding box center [456, 349] width 8 height 8
click at [455, 351] on input "checkbox" at bounding box center [455, 350] width 7 height 7
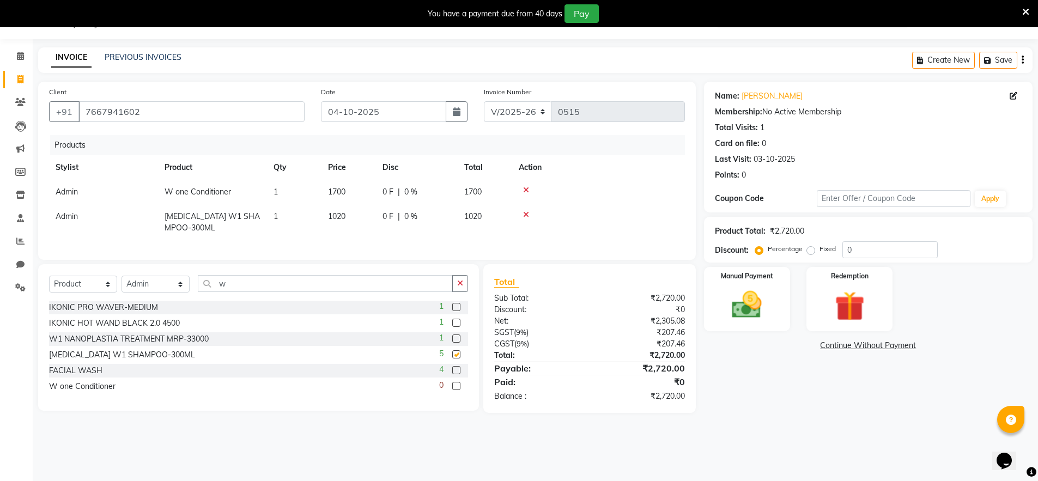
checkbox input "false"
click at [339, 217] on span "1020" at bounding box center [336, 216] width 17 height 10
select select "92947"
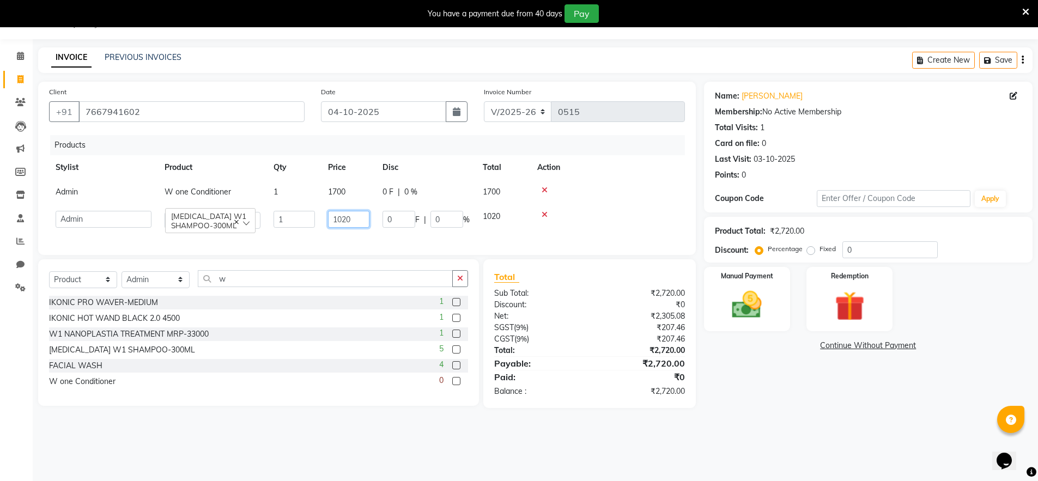
click at [356, 221] on input "1020" at bounding box center [348, 219] width 41 height 17
type input "1"
type input "1700"
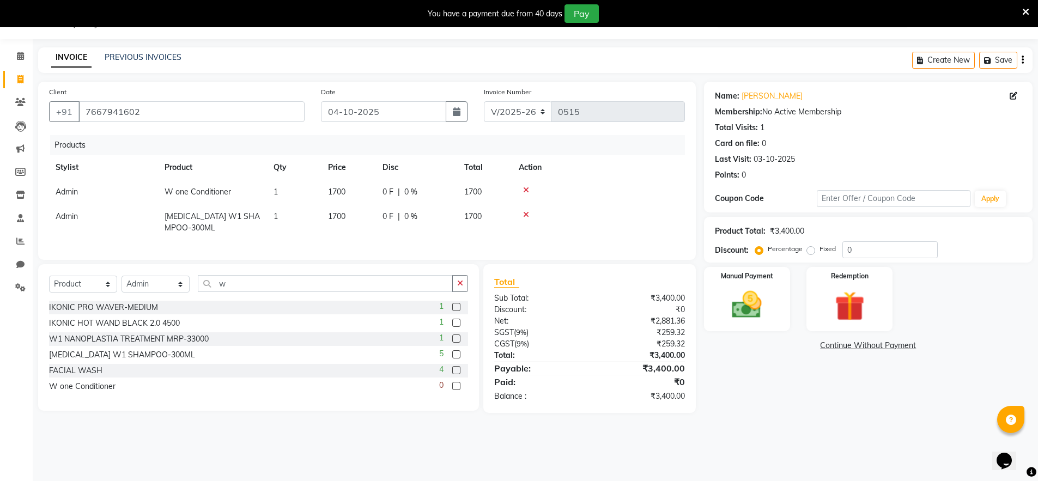
click at [581, 224] on td at bounding box center [598, 222] width 173 height 36
click at [843, 247] on input "0" at bounding box center [889, 249] width 95 height 17
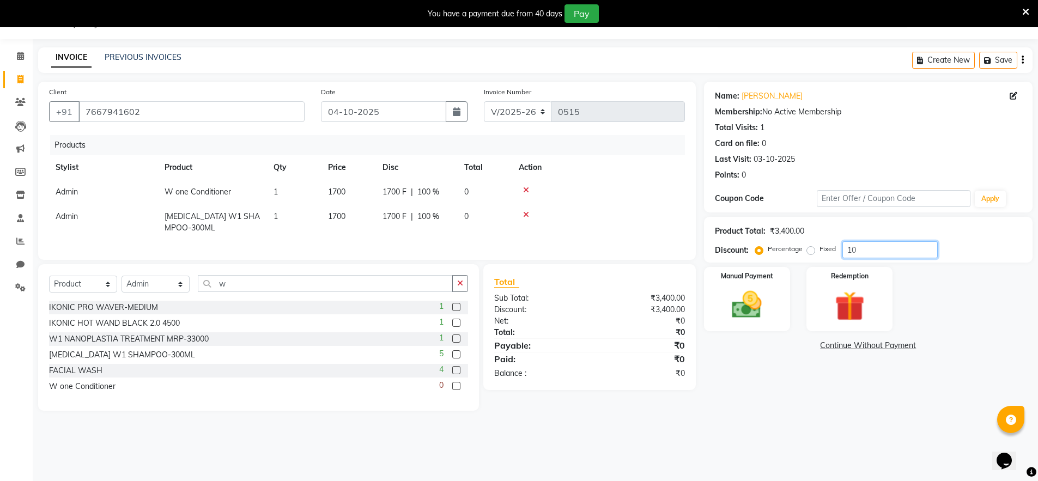
type input "1"
type input "15"
click at [776, 379] on div "Name: Sandeep Sir Membership: No Active Membership Total Visits: 1 Card on file…" at bounding box center [872, 247] width 337 height 331
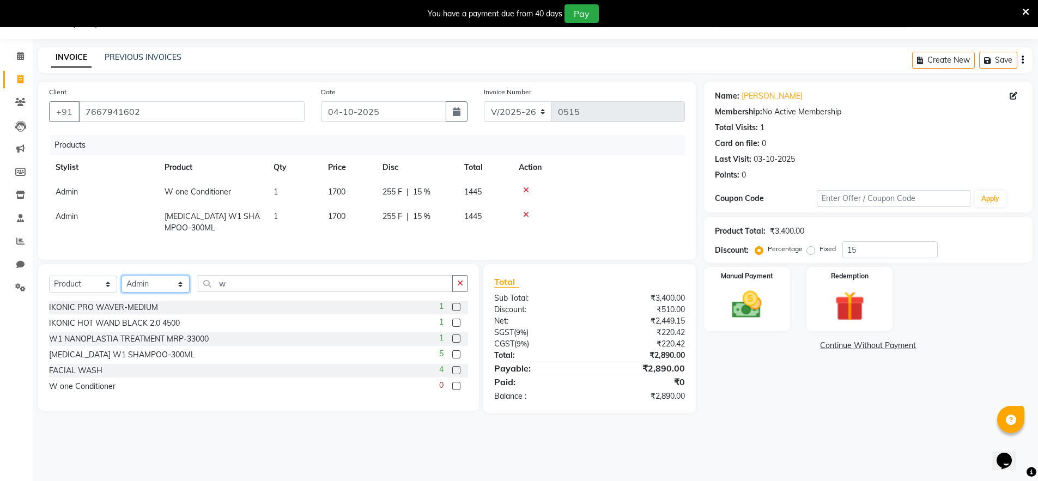
click at [180, 293] on select "Select Stylist Abishek Kumar Admin Ningma Pragya Prince Priyanka Raja" at bounding box center [156, 284] width 68 height 17
click at [122, 284] on select "Select Stylist Abishek Kumar Admin Ningma Pragya Prince Priyanka Raja" at bounding box center [156, 284] width 68 height 17
click at [184, 293] on select "Select Stylist Abishek Kumar Admin Ningma Pragya Prince Priyanka Raja" at bounding box center [156, 284] width 68 height 17
click at [122, 284] on select "Select Stylist Abishek Kumar Admin Ningma Pragya Prince Priyanka Raja" at bounding box center [156, 284] width 68 height 17
click at [174, 292] on select "Select Stylist Abishek Kumar Admin Ningma Pragya Prince Priyanka Raja" at bounding box center [156, 284] width 68 height 17
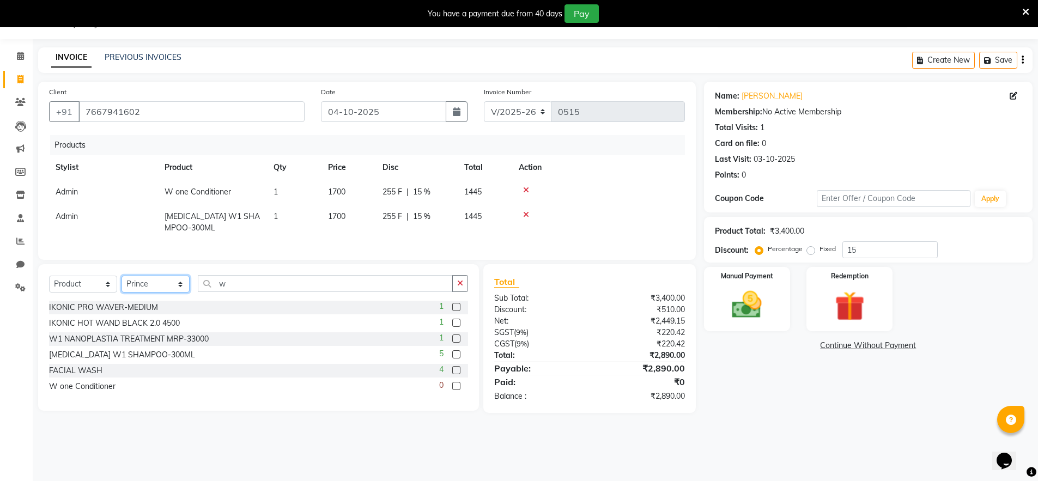
select select "92947"
click at [122, 284] on select "Select Stylist Abishek Kumar Admin Ningma Pragya Prince Priyanka Raja" at bounding box center [156, 284] width 68 height 17
click at [461, 287] on icon "button" at bounding box center [460, 284] width 6 height 8
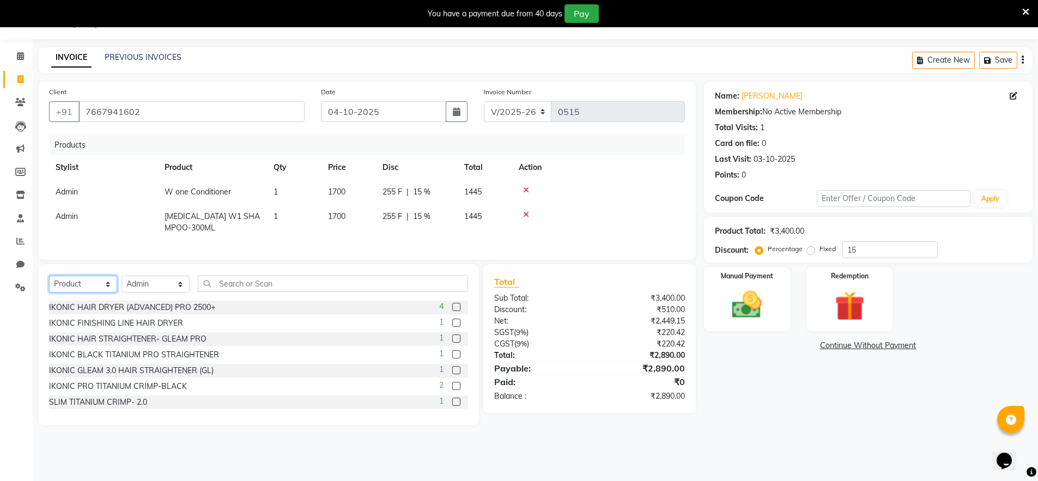
click at [87, 290] on select "Select Service Product Membership Package Voucher Prepaid Gift Card" at bounding box center [83, 284] width 68 height 17
select select "service"
click at [49, 284] on select "Select Service Product Membership Package Voucher Prepaid Gift Card" at bounding box center [83, 284] width 68 height 17
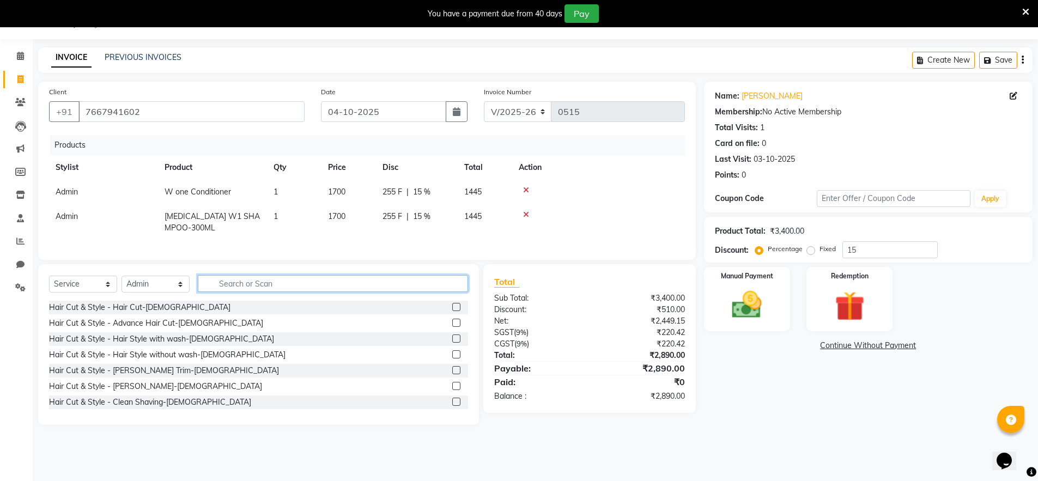
click at [275, 292] on input "text" at bounding box center [333, 283] width 270 height 17
type input "d-"
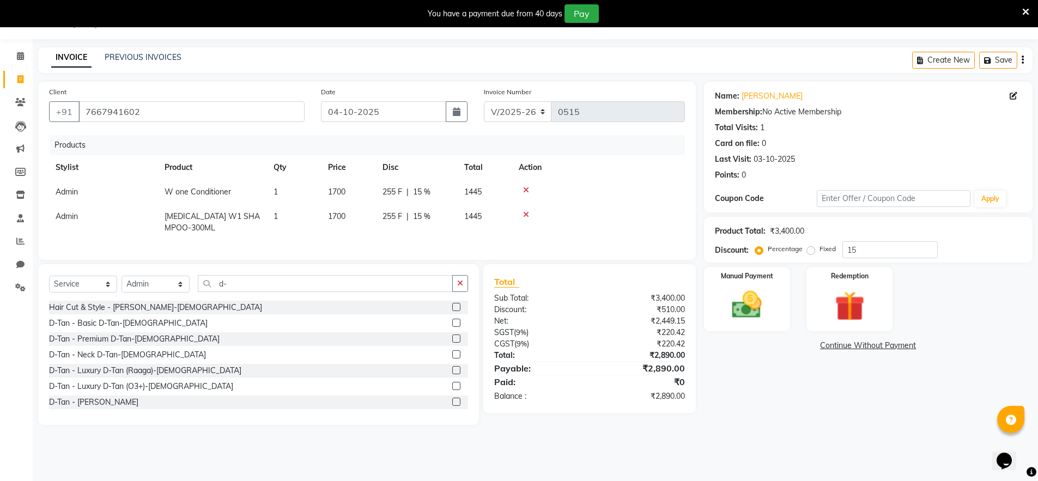
click at [452, 327] on label at bounding box center [456, 323] width 8 height 8
click at [452, 327] on input "checkbox" at bounding box center [455, 323] width 7 height 7
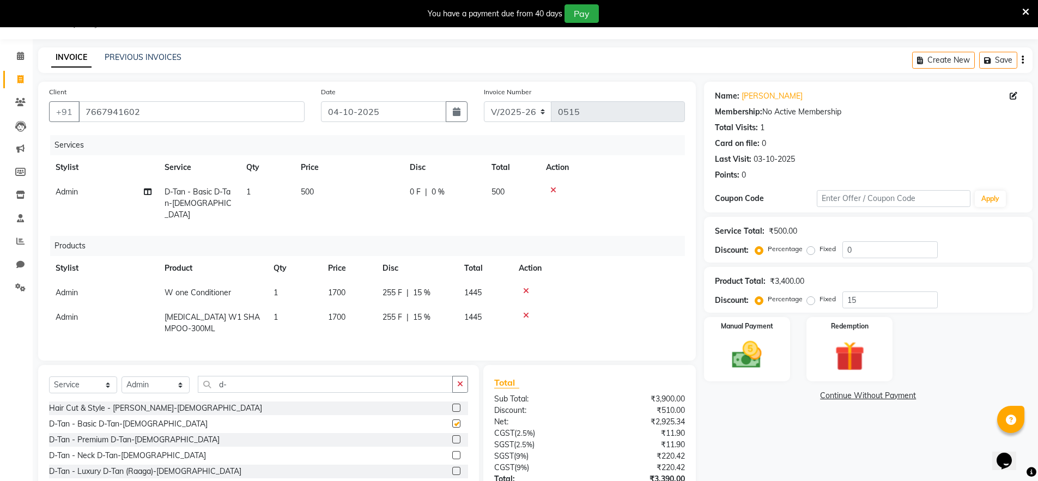
checkbox input "false"
click at [307, 194] on span "500" at bounding box center [307, 192] width 13 height 10
select select "92947"
click at [841, 457] on div "Name: Sandeep Sir Membership: No Active Membership Total Visits: 1 Card on file…" at bounding box center [872, 314] width 337 height 465
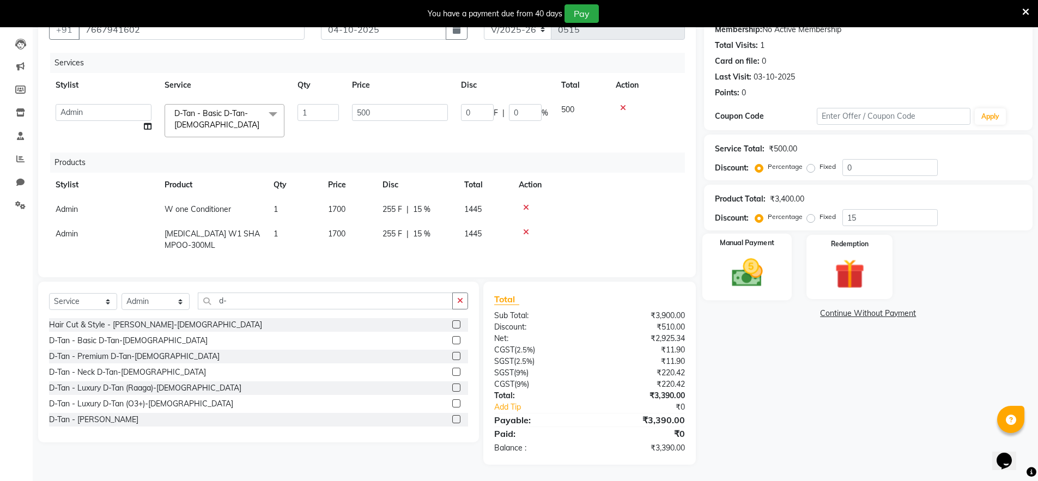
click at [730, 271] on img at bounding box center [747, 272] width 50 height 35
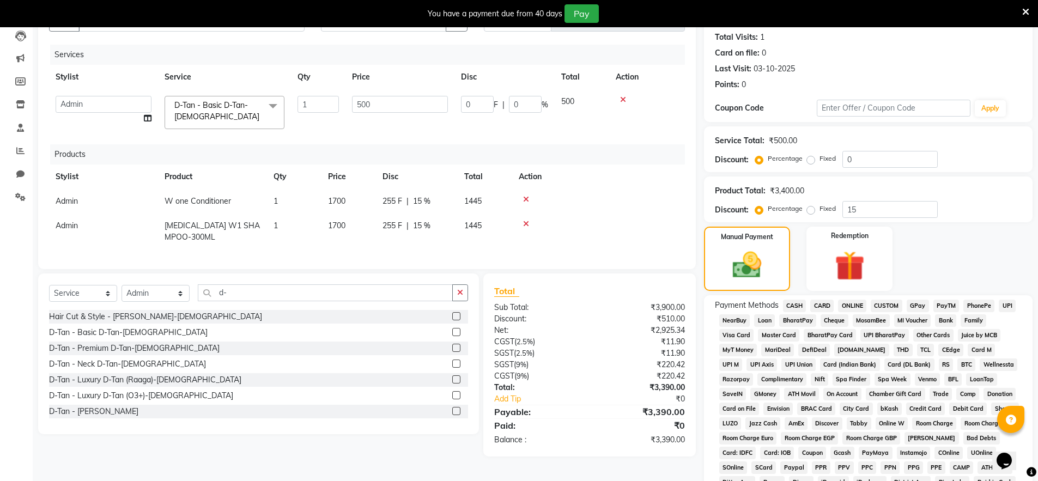
click at [793, 306] on span "CASH" at bounding box center [794, 306] width 23 height 13
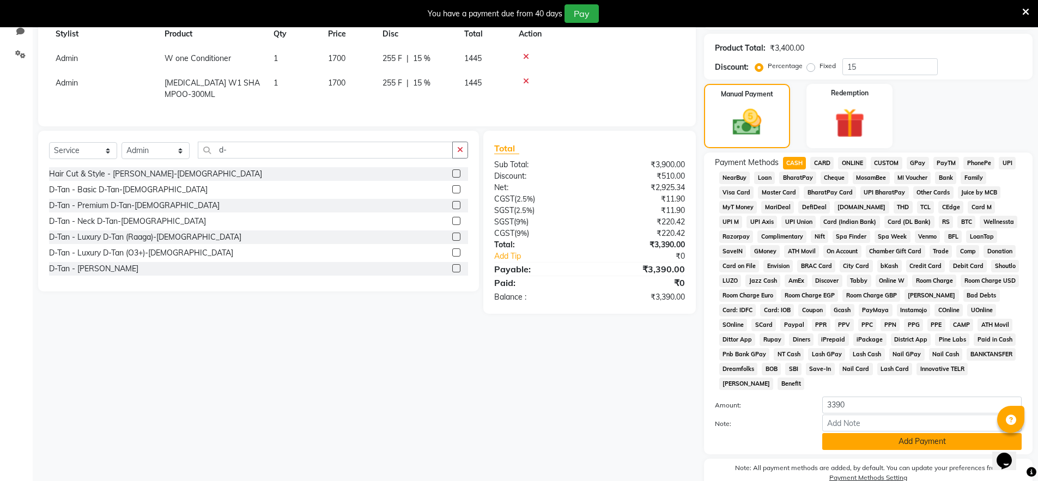
click at [866, 444] on button "Add Payment" at bounding box center [921, 441] width 199 height 17
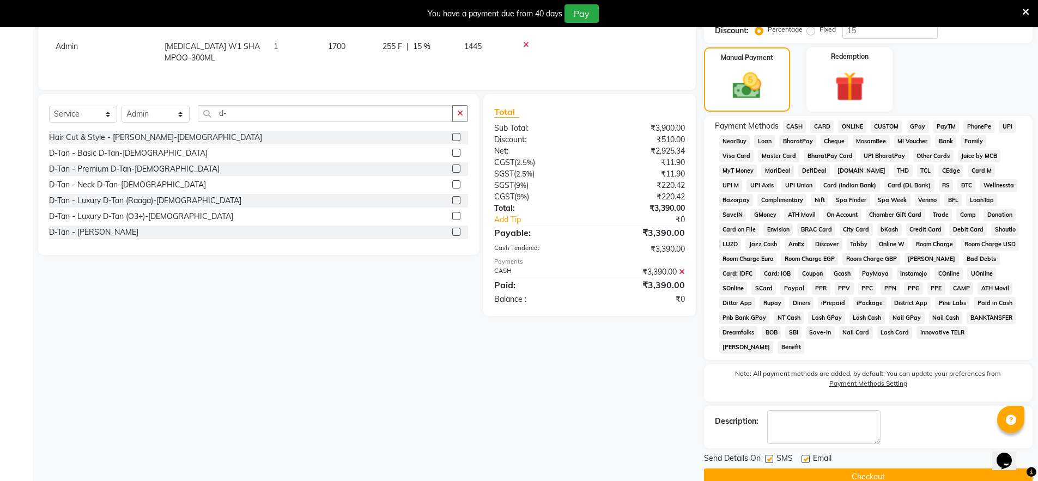
scroll to position [318, 0]
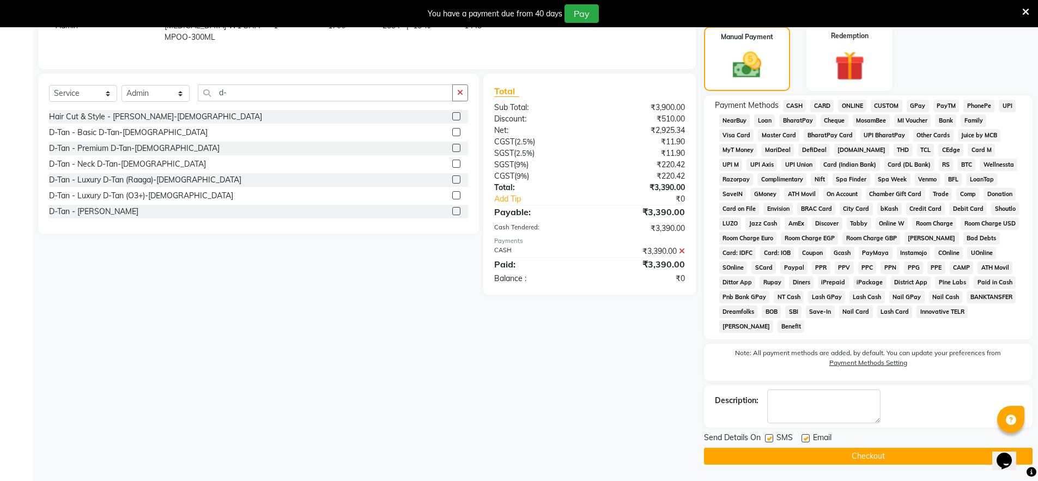
click at [844, 454] on button "Checkout" at bounding box center [868, 456] width 329 height 17
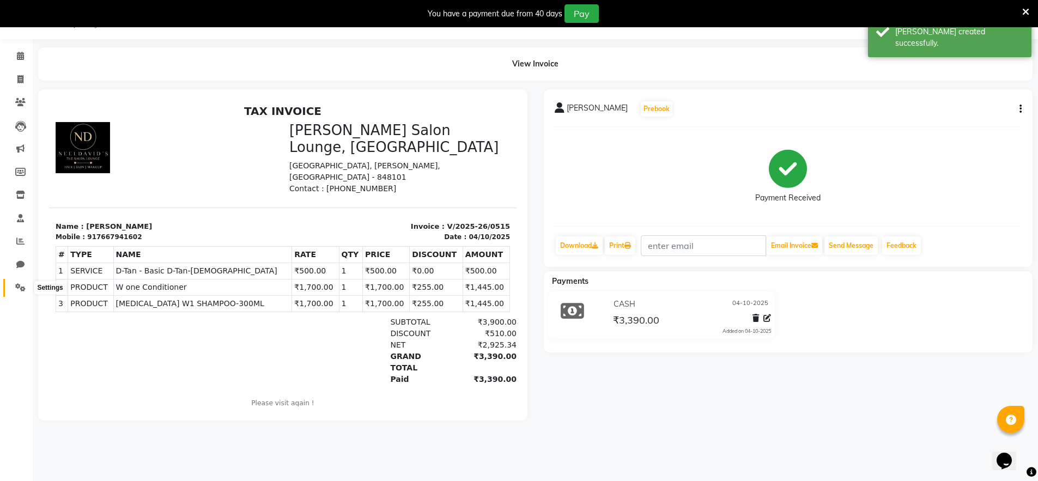
click at [17, 289] on icon at bounding box center [20, 287] width 10 height 8
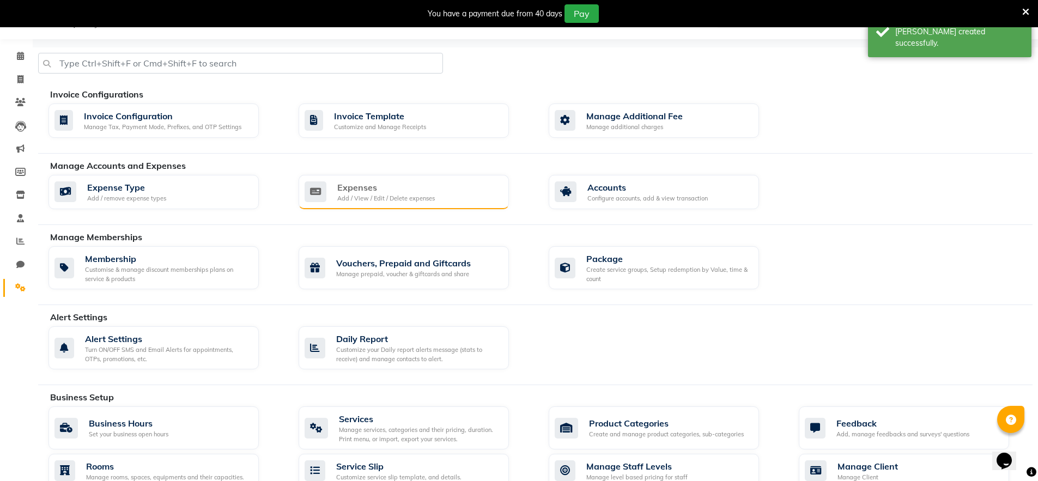
click at [416, 197] on div "Add / View / Edit / Delete expenses" at bounding box center [386, 198] width 98 height 9
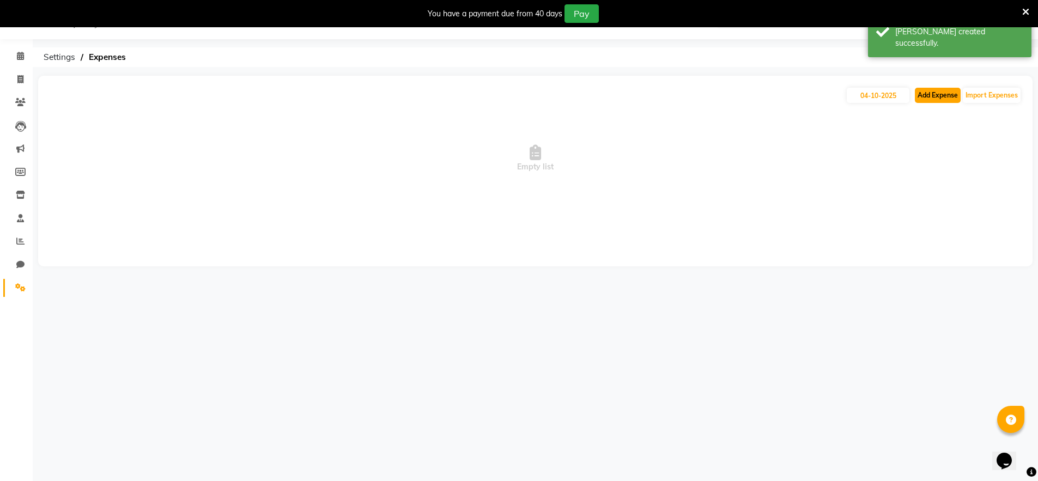
click at [925, 94] on button "Add Expense" at bounding box center [938, 95] width 46 height 15
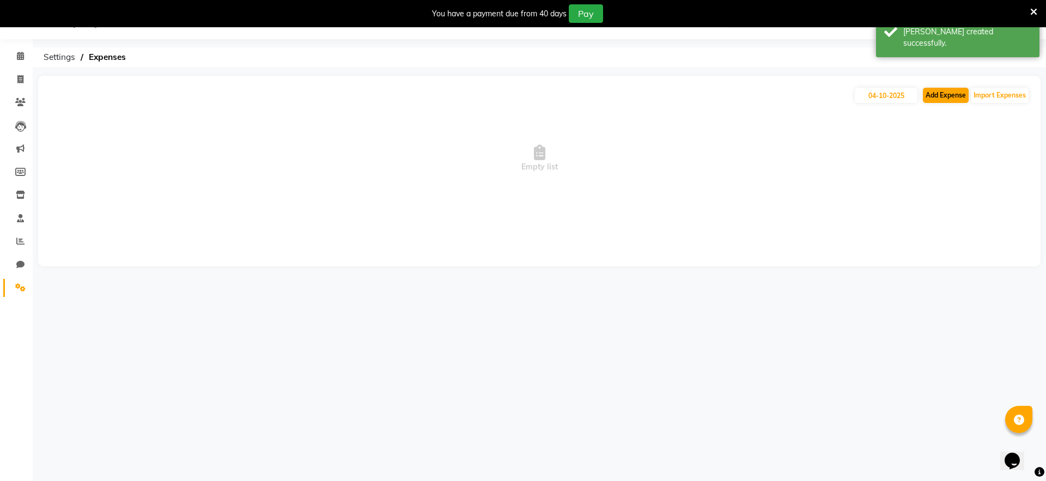
select select "1"
select select "8135"
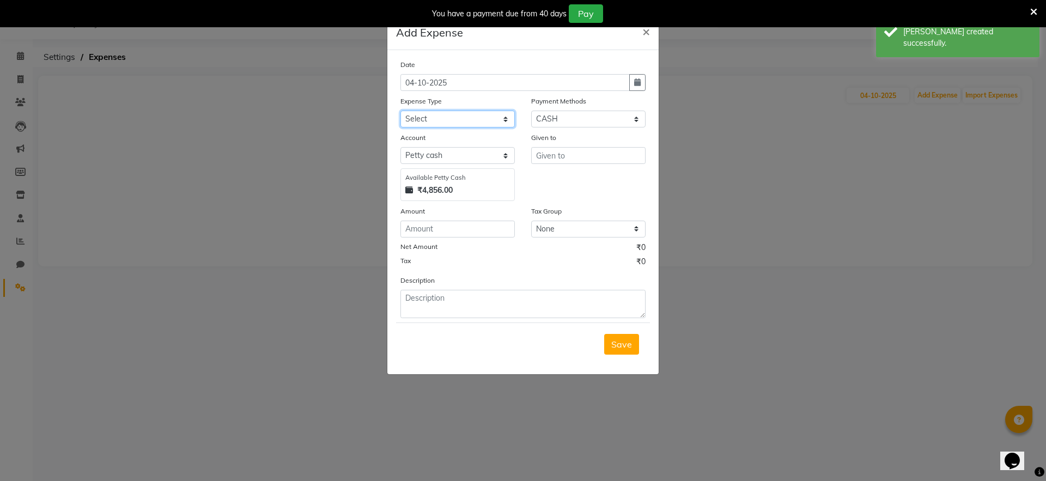
click at [440, 118] on select "Select Advance Salary Bank charges Car maintenance Cash transfer to bank Cash t…" at bounding box center [457, 119] width 114 height 17
select select "24494"
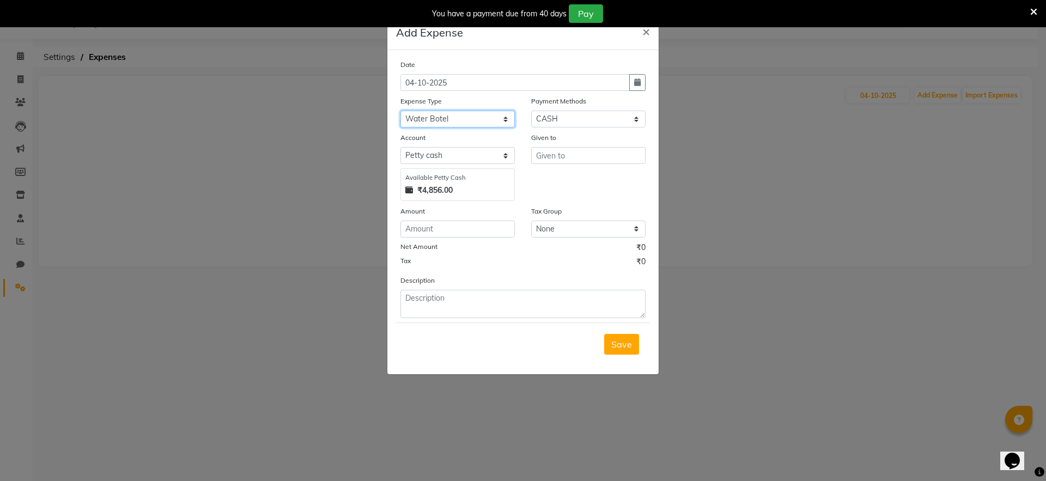
click at [400, 111] on select "Select Advance Salary Bank charges Car maintenance Cash transfer to bank Cash t…" at bounding box center [457, 119] width 114 height 17
click at [562, 157] on input "text" at bounding box center [588, 155] width 114 height 17
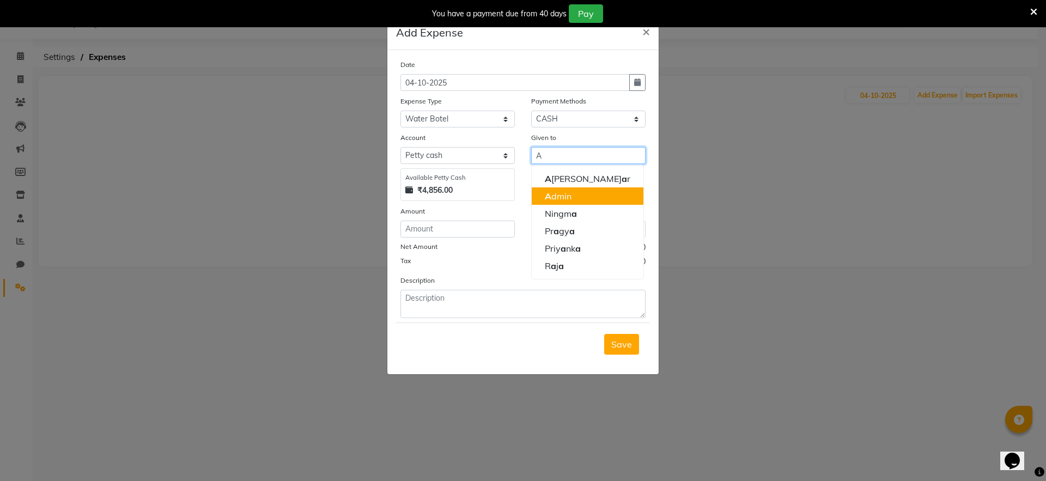
click at [565, 198] on ngb-highlight "A dmin" at bounding box center [558, 196] width 27 height 11
type input "Admin"
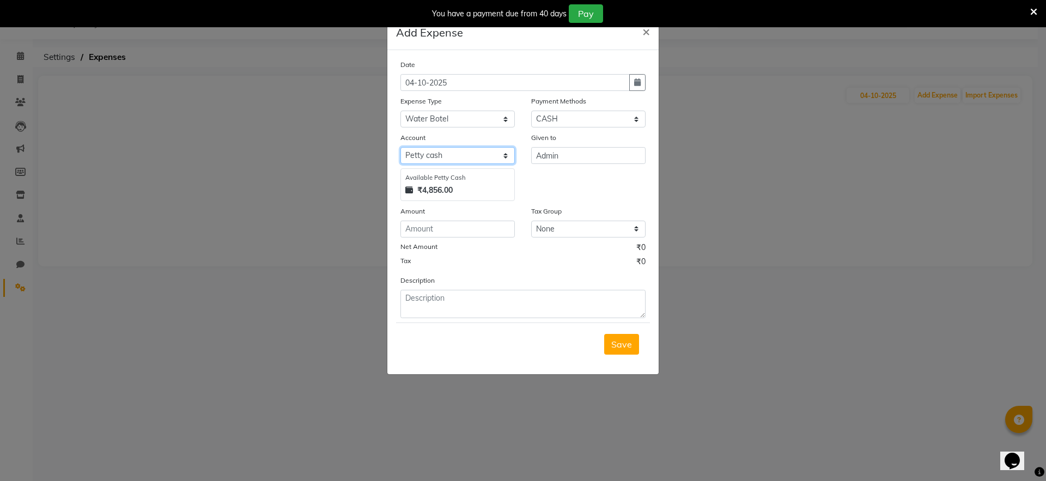
click at [438, 159] on select "Select Petty cash Default account" at bounding box center [457, 155] width 114 height 17
click at [400, 147] on select "Select Petty cash Default account" at bounding box center [457, 155] width 114 height 17
click at [436, 230] on input "number" at bounding box center [457, 229] width 114 height 17
type input "405"
click at [565, 232] on select "None GST 5% GST" at bounding box center [588, 229] width 114 height 17
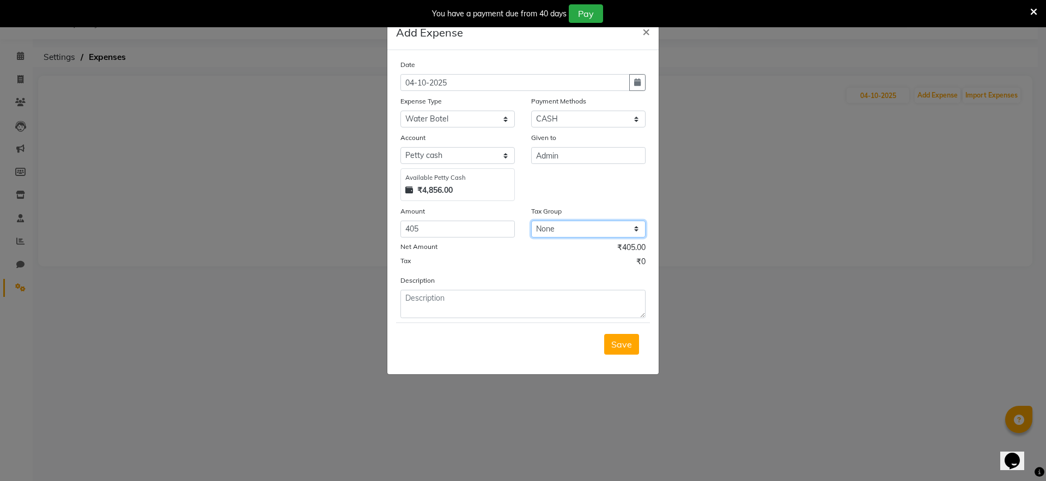
click at [531, 221] on select "None GST 5% GST" at bounding box center [588, 229] width 114 height 17
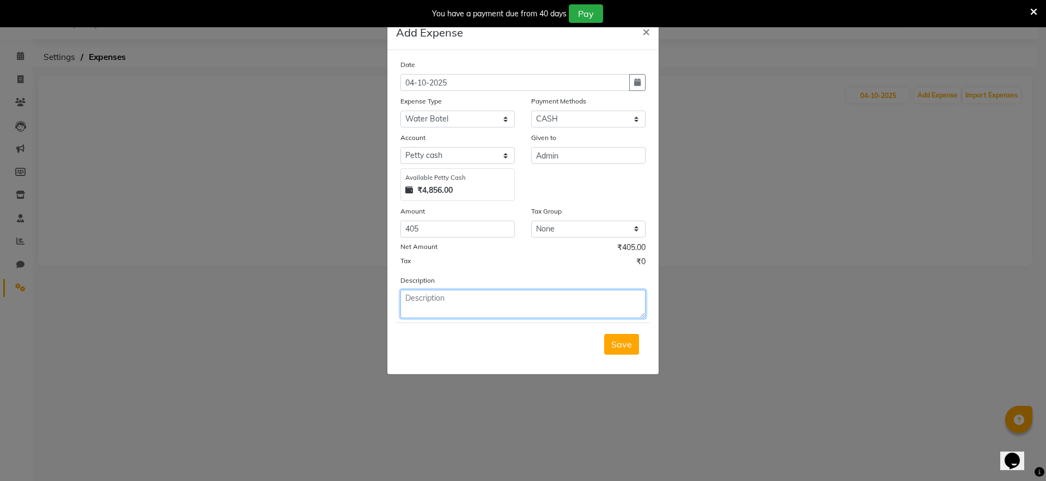
click at [422, 307] on textarea at bounding box center [522, 304] width 245 height 28
type textarea "#"
type textarea "3Petty water botel"
click at [624, 341] on span "Save" at bounding box center [621, 344] width 21 height 11
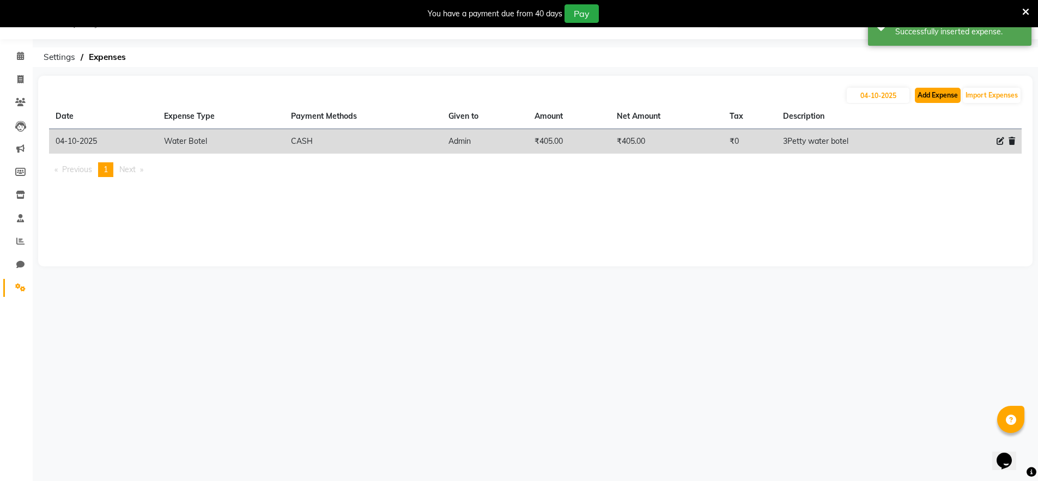
click at [943, 99] on button "Add Expense" at bounding box center [938, 95] width 46 height 15
select select "1"
select select "8135"
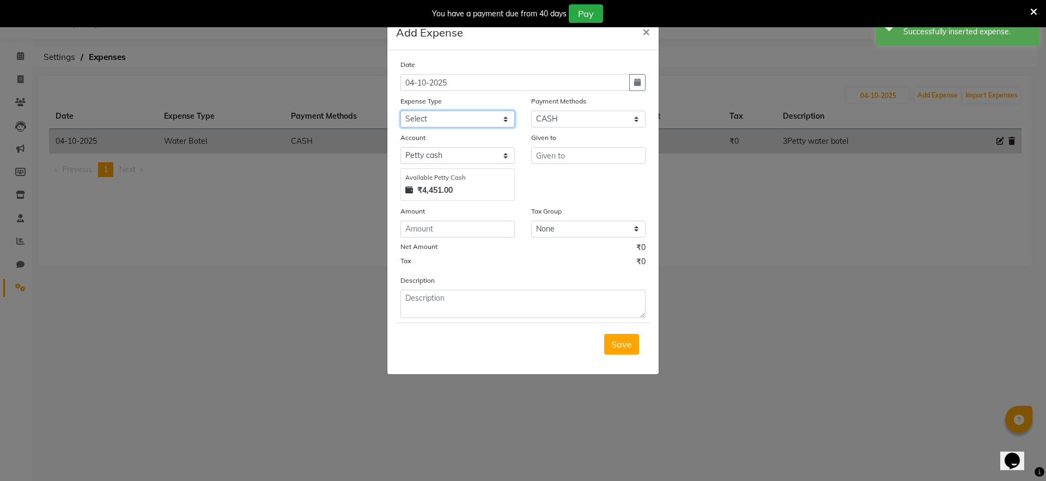
click at [471, 112] on select "Select Advance Salary Bank charges Car maintenance Cash transfer to bank Cash t…" at bounding box center [457, 119] width 114 height 17
select select "24431"
click at [400, 111] on select "Select Advance Salary Bank charges Car maintenance Cash transfer to bank Cash t…" at bounding box center [457, 119] width 114 height 17
click at [574, 162] on input "text" at bounding box center [588, 155] width 114 height 17
click at [565, 160] on input "text" at bounding box center [588, 155] width 114 height 17
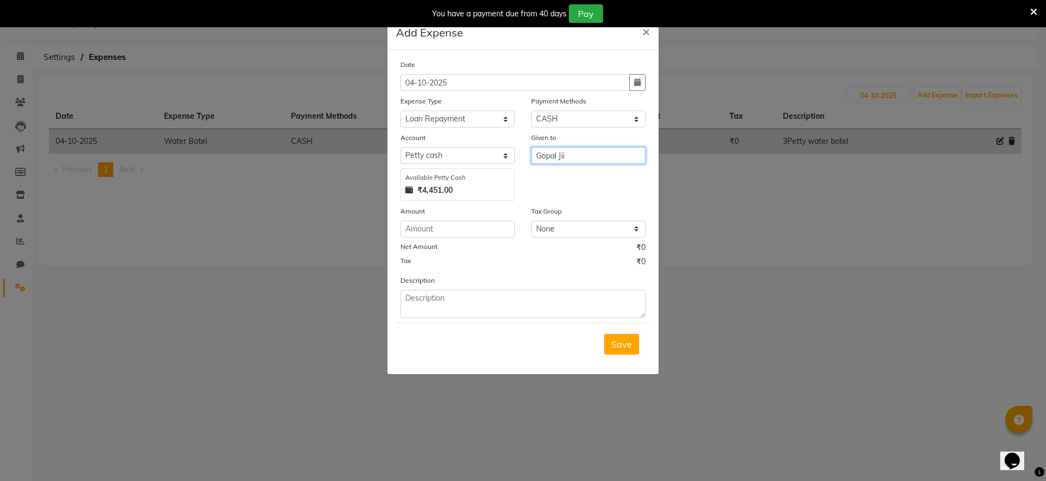
type input "Gopal Jii"
click at [477, 232] on input "number" at bounding box center [457, 229] width 114 height 17
type input "2000"
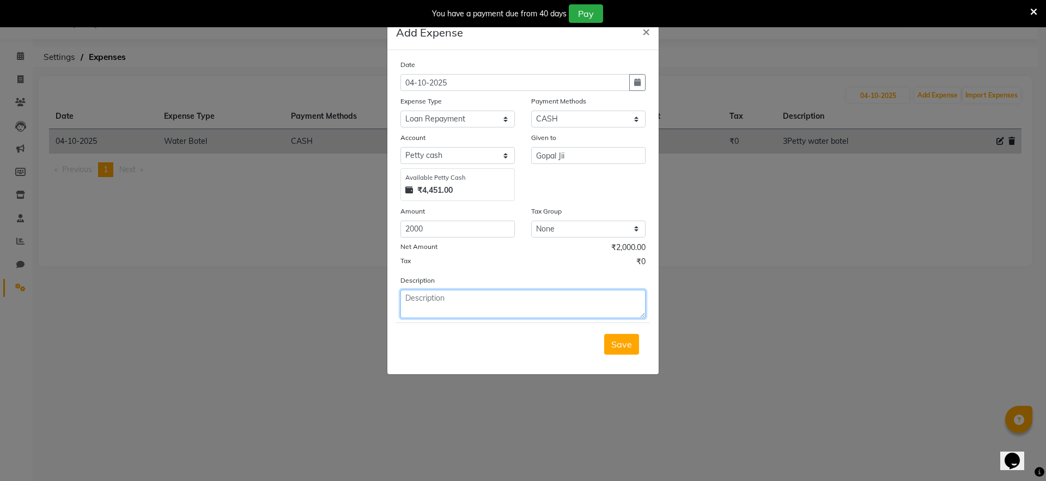
click at [525, 300] on textarea at bounding box center [522, 304] width 245 height 28
type textarea "Repayment"
click at [619, 347] on span "Save" at bounding box center [621, 344] width 21 height 11
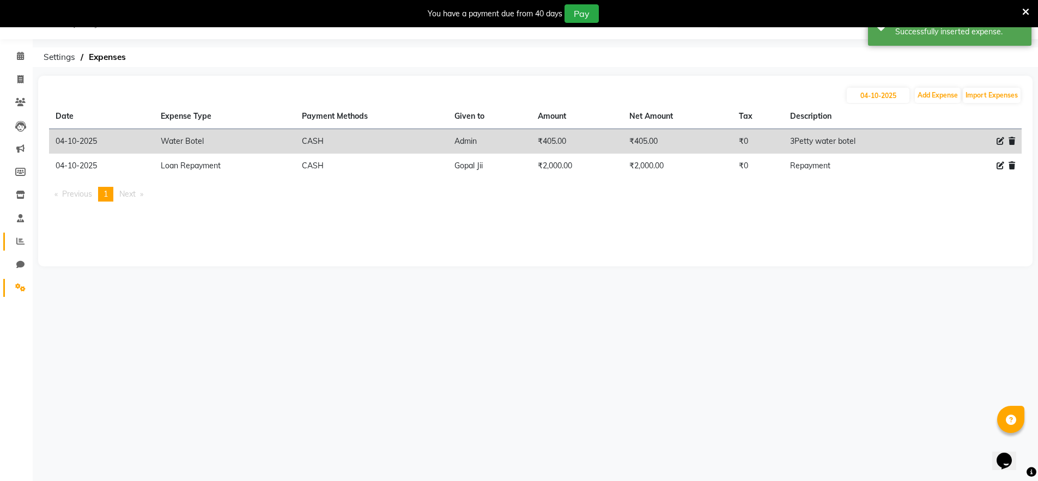
click at [23, 234] on link "Reports" at bounding box center [16, 242] width 26 height 18
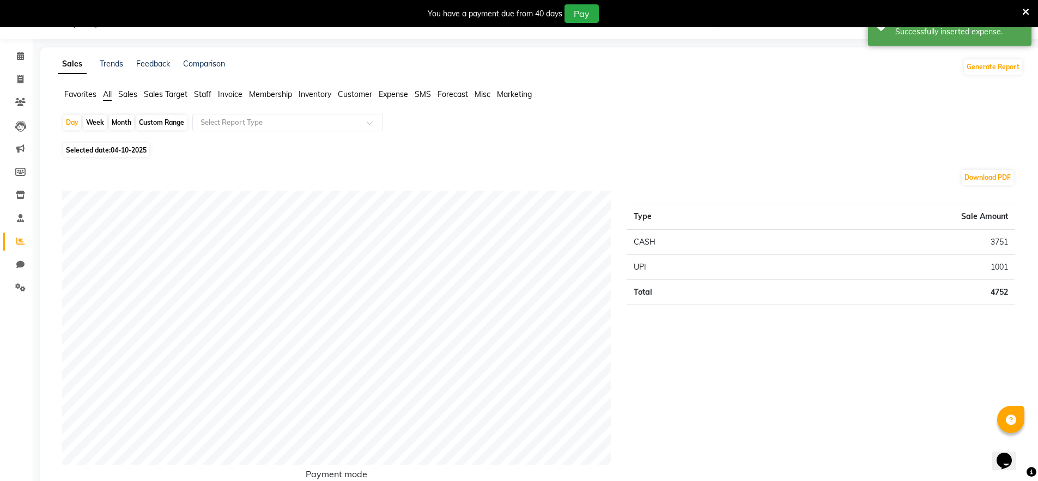
click at [141, 152] on span "04-10-2025" at bounding box center [129, 150] width 36 height 8
select select "10"
select select "2025"
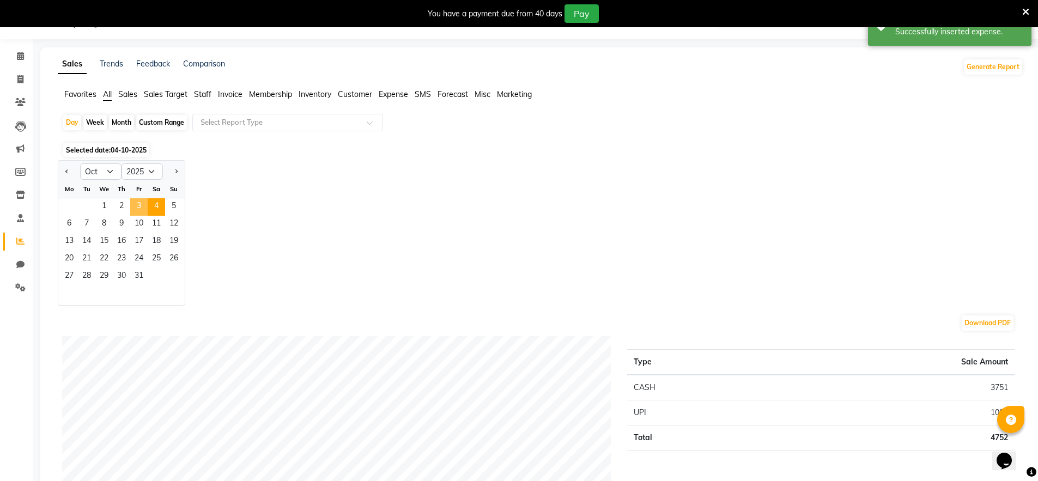
click at [139, 205] on span "3" at bounding box center [138, 206] width 17 height 17
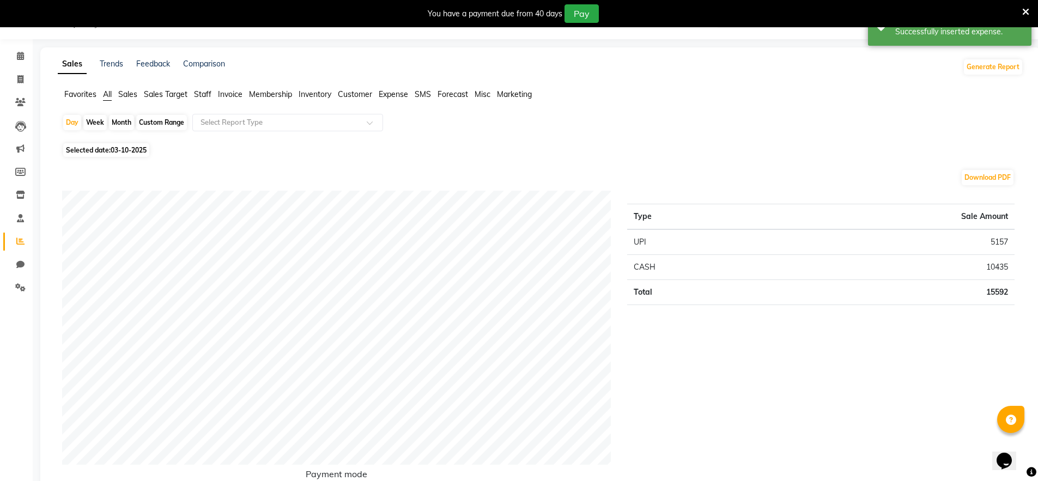
drag, startPoint x: 985, startPoint y: 283, endPoint x: 987, endPoint y: 291, distance: 7.8
click at [986, 287] on td "15592" at bounding box center [892, 292] width 245 height 25
drag, startPoint x: 987, startPoint y: 291, endPoint x: 1018, endPoint y: 286, distance: 32.0
click at [1018, 286] on div "Type Sale Amount UPI 5157 CASH 10435 Total 15592" at bounding box center [821, 344] width 404 height 306
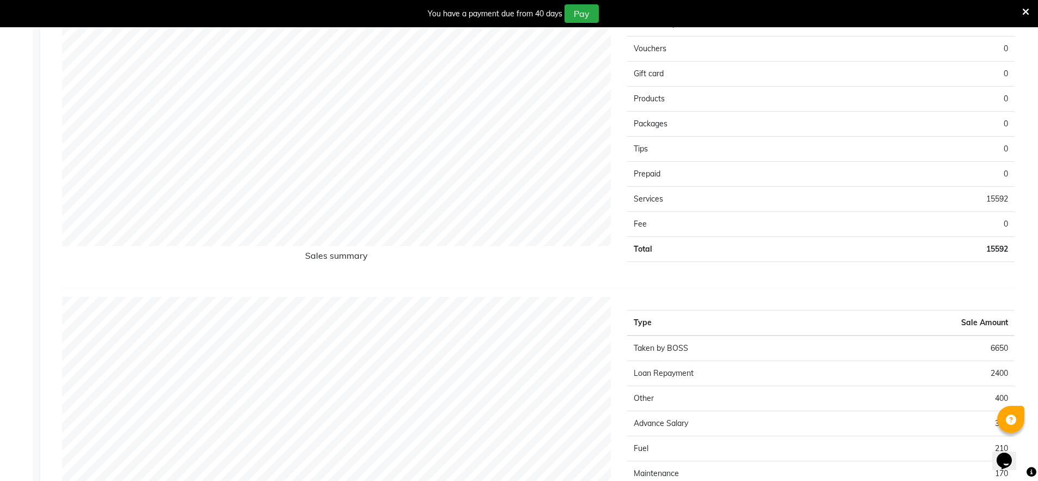
scroll to position [1079, 0]
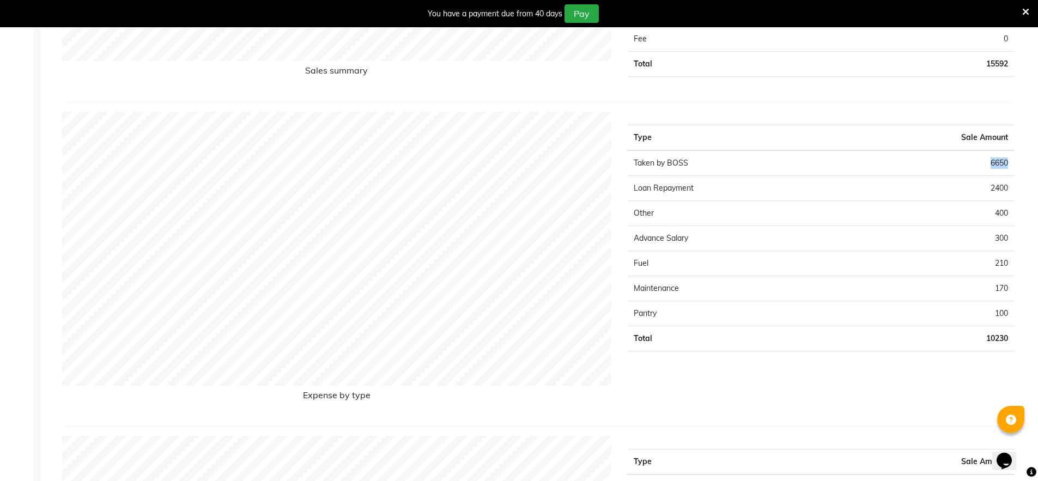
drag, startPoint x: 987, startPoint y: 163, endPoint x: 1011, endPoint y: 164, distance: 23.5
click at [1011, 164] on td "6650" at bounding box center [927, 163] width 174 height 26
drag, startPoint x: 988, startPoint y: 187, endPoint x: 1017, endPoint y: 192, distance: 29.9
click at [1017, 192] on div "Type Sale Amount Taken by BOSS 6650 Loan Repayment 2400 Other 400 Advance Salar…" at bounding box center [821, 265] width 404 height 306
click at [623, 199] on div "Type Sale Amount Taken by BOSS 6650 Loan Repayment 2400 Other 400 Advance Salar…" at bounding box center [821, 265] width 404 height 306
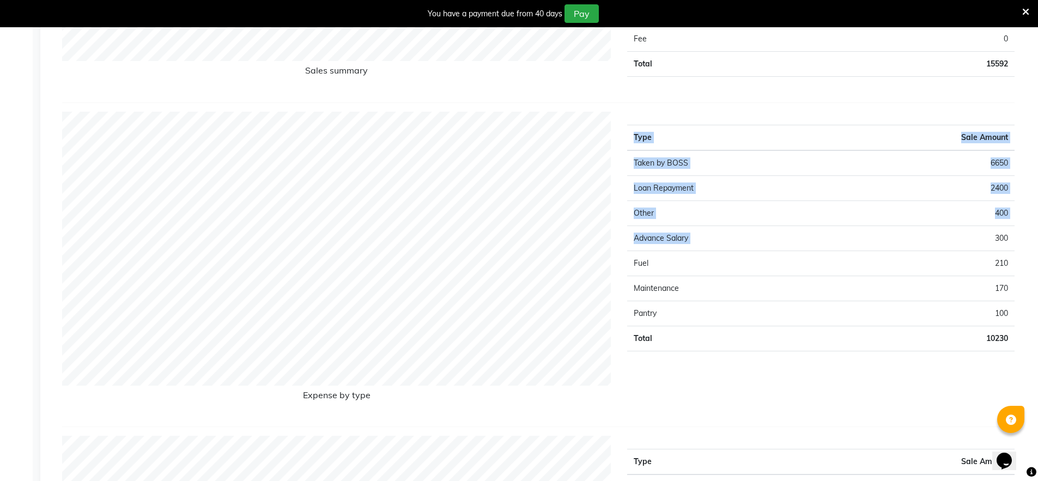
drag, startPoint x: 994, startPoint y: 240, endPoint x: 1015, endPoint y: 236, distance: 21.1
click at [1015, 236] on div "Type Sale Amount Taken by BOSS 6650 Loan Repayment 2400 Other 400 Advance Salar…" at bounding box center [821, 265] width 404 height 306
click at [1017, 241] on div "Type Sale Amount Taken by BOSS 6650 Loan Repayment 2400 Other 400 Advance Salar…" at bounding box center [821, 265] width 404 height 306
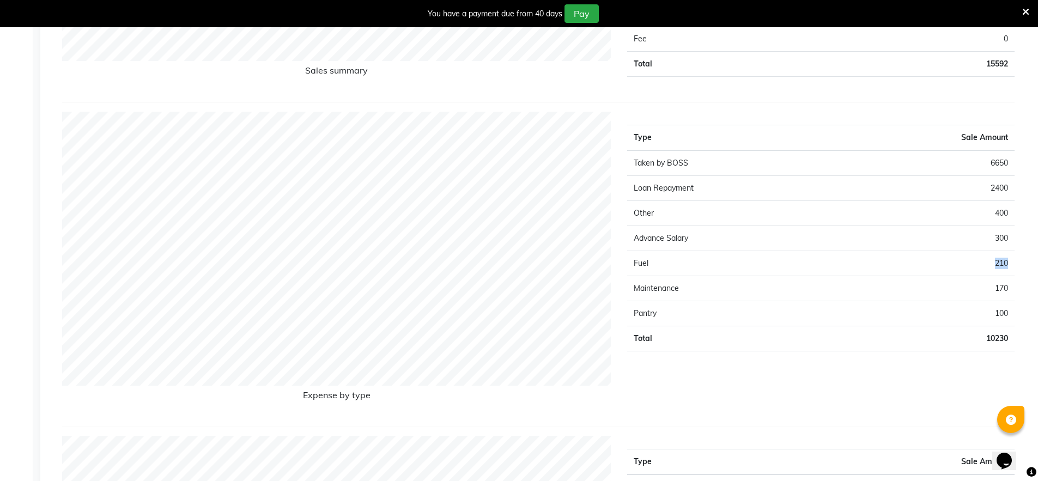
drag, startPoint x: 994, startPoint y: 266, endPoint x: 1013, endPoint y: 266, distance: 19.1
click at [1013, 266] on td "210" at bounding box center [927, 263] width 174 height 25
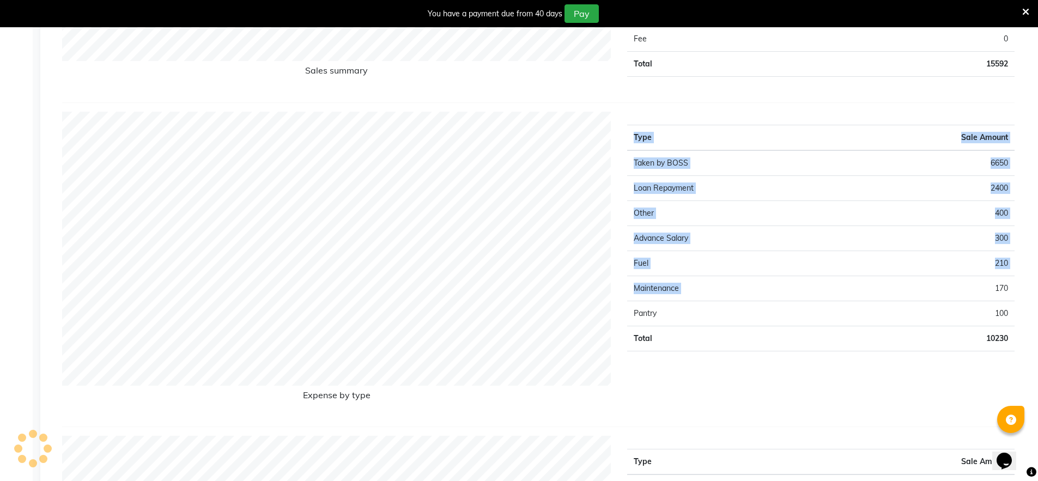
drag, startPoint x: 995, startPoint y: 285, endPoint x: 1019, endPoint y: 290, distance: 25.1
click at [1019, 290] on div "Type Sale Amount Taken by BOSS 6650 Loan Repayment 2400 Other 400 Advance Salar…" at bounding box center [821, 265] width 404 height 306
drag, startPoint x: 992, startPoint y: 313, endPoint x: 1024, endPoint y: 313, distance: 32.7
click at [1024, 313] on app-reports "Favorites All Sales Sales Target Staff Invoice Membership Inventory Customer Ex…" at bounding box center [540, 86] width 979 height 2099
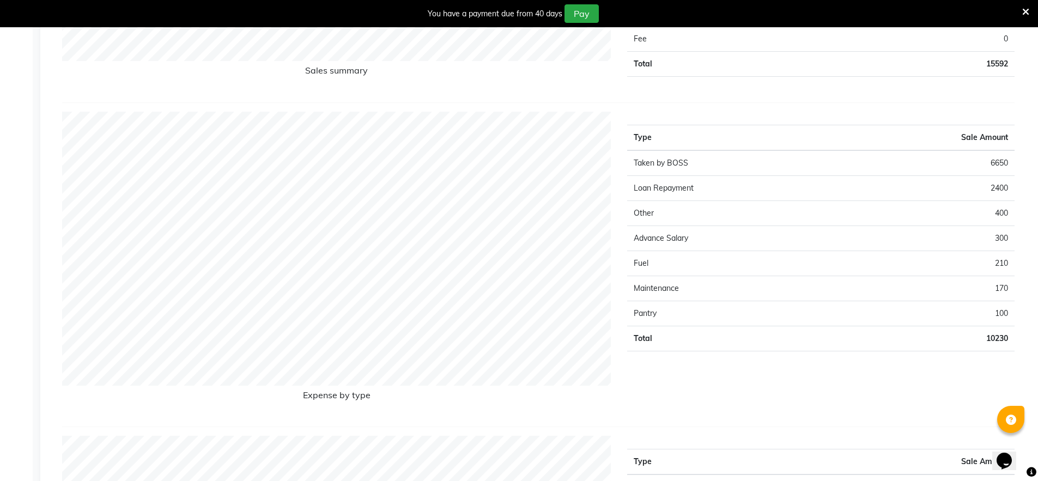
click at [1028, 307] on app-reports "Favorites All Sales Sales Target Staff Invoice Membership Inventory Customer Ex…" at bounding box center [540, 86] width 979 height 2099
drag, startPoint x: 987, startPoint y: 339, endPoint x: 1011, endPoint y: 341, distance: 24.6
click at [1011, 341] on td "10230" at bounding box center [927, 338] width 174 height 25
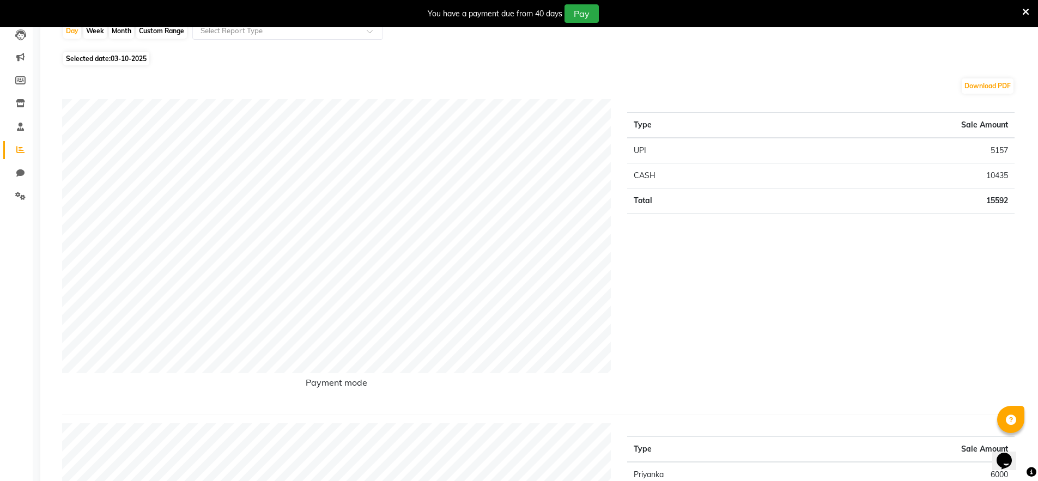
scroll to position [0, 0]
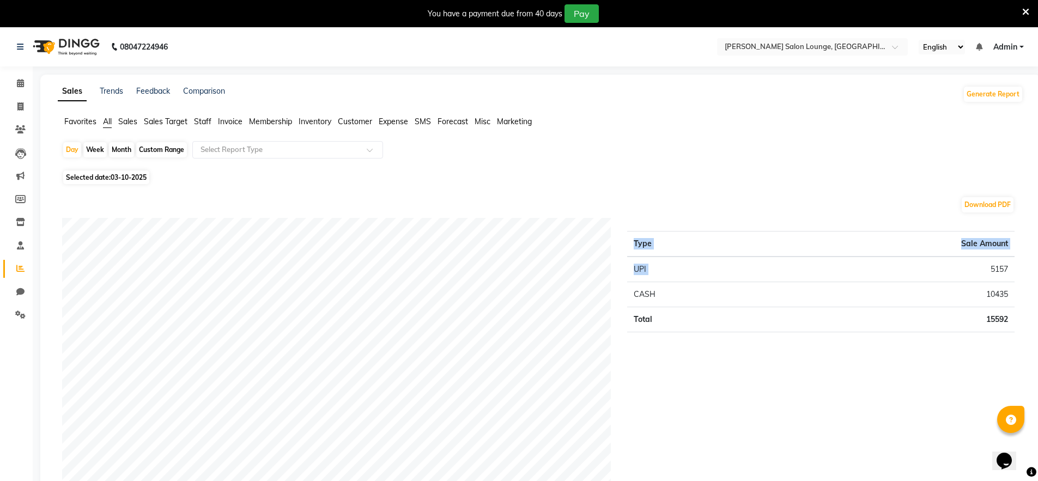
drag, startPoint x: 989, startPoint y: 268, endPoint x: 1018, endPoint y: 268, distance: 28.9
click at [1018, 268] on div "Type Sale Amount UPI 5157 CASH 10435 Total 15592" at bounding box center [821, 371] width 404 height 306
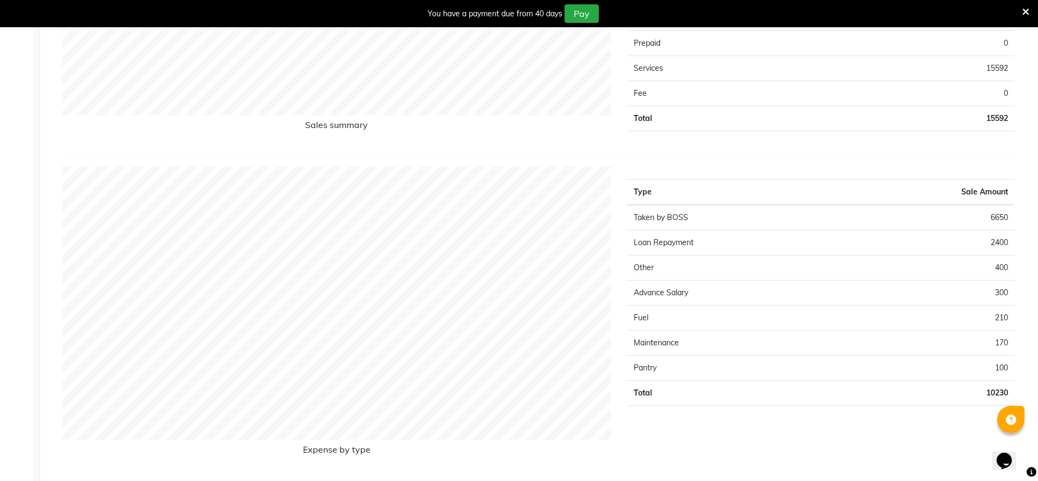
scroll to position [1110, 0]
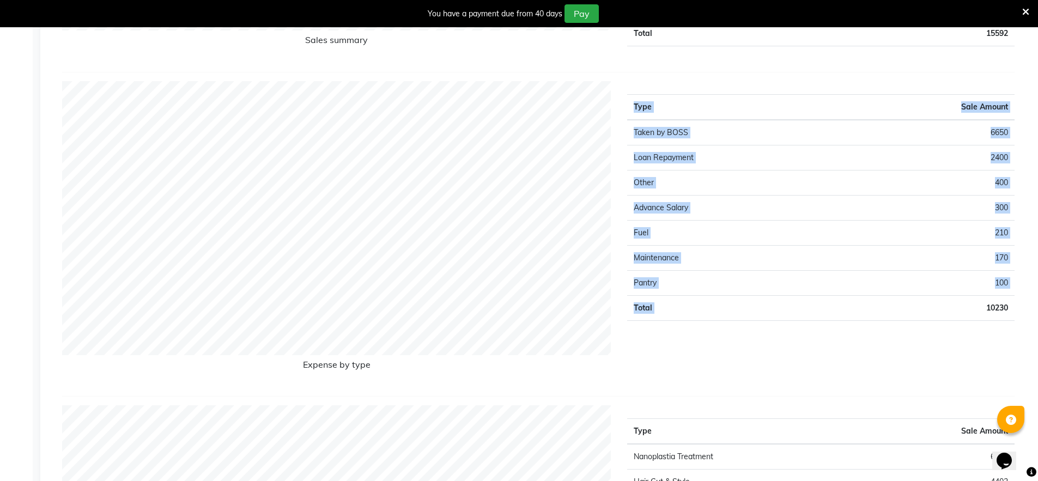
drag, startPoint x: 984, startPoint y: 306, endPoint x: 1018, endPoint y: 299, distance: 35.1
click at [1018, 299] on div "Type Sale Amount Taken by BOSS 6650 Loan Repayment 2400 Other 400 Advance Salar…" at bounding box center [821, 234] width 404 height 306
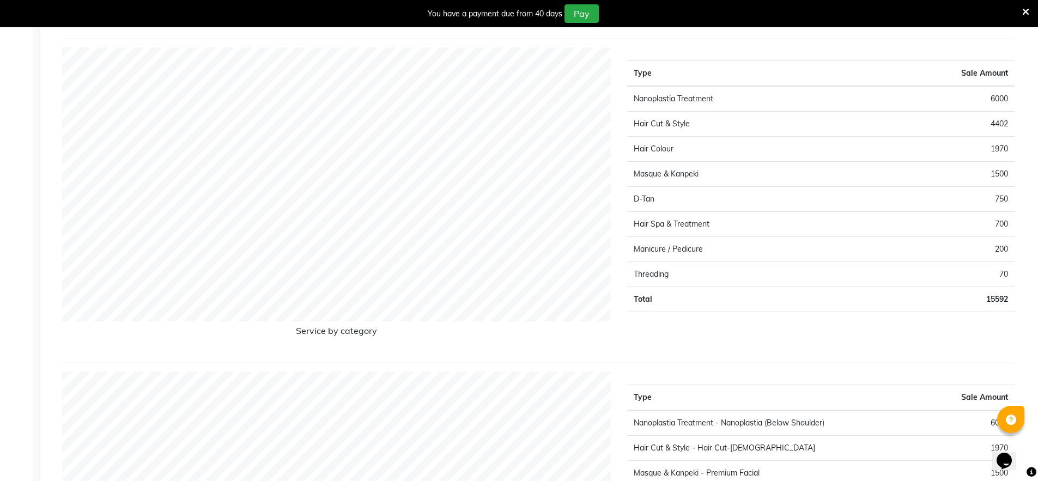
click at [794, 359] on div "Service by category Type Sale Amount Nanoplastia Treatment 6000 Hair Cut & Styl…" at bounding box center [538, 204] width 952 height 315
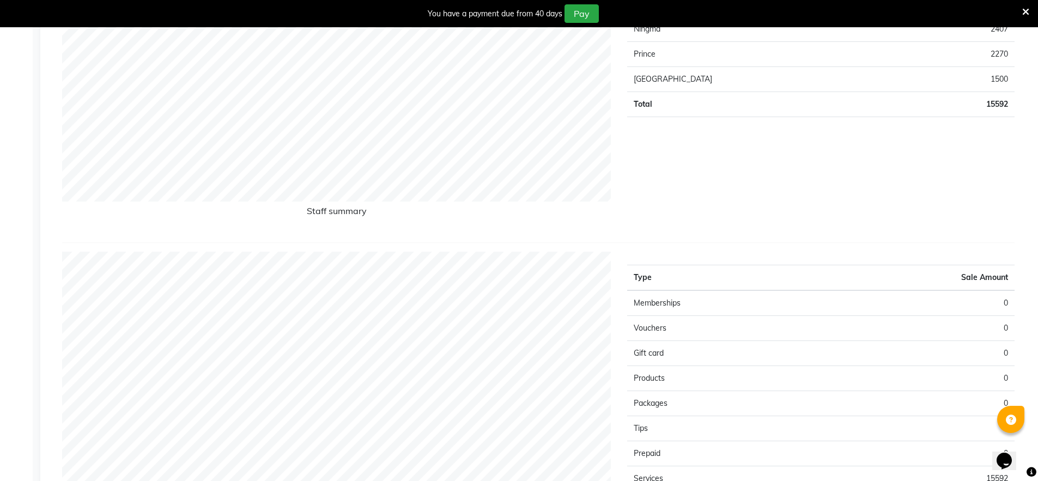
scroll to position [0, 0]
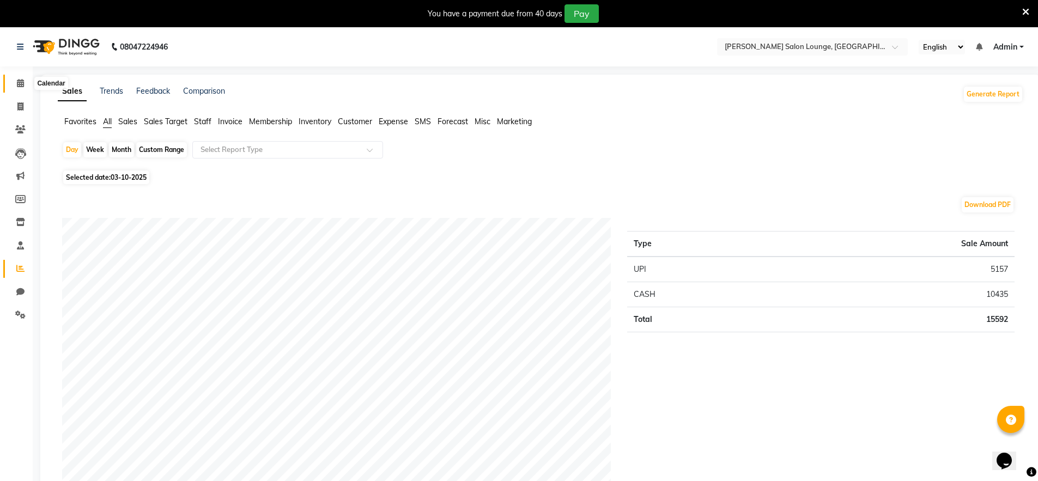
drag, startPoint x: 19, startPoint y: 86, endPoint x: 32, endPoint y: 95, distance: 16.3
click at [18, 85] on icon at bounding box center [20, 83] width 7 height 8
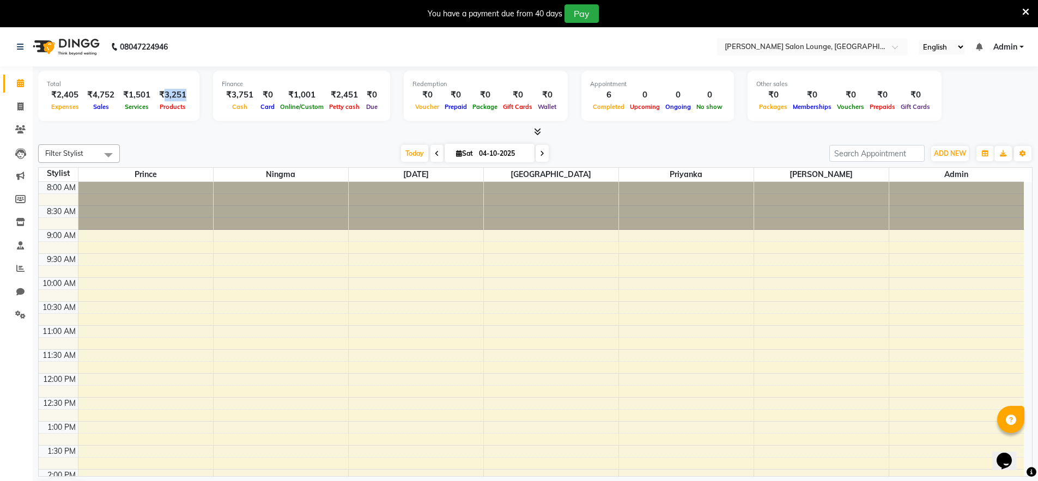
drag, startPoint x: 162, startPoint y: 94, endPoint x: 196, endPoint y: 93, distance: 34.4
click at [196, 93] on div "Total ₹2,405 Expenses ₹4,752 Sales ₹1,501 Services ₹3,251 Products" at bounding box center [118, 96] width 161 height 50
click at [354, 92] on div "₹3,751 Cash ₹0 Card ₹1,001 Online/Custom ₹2,451 Petty cash ₹0 Due" at bounding box center [302, 101] width 160 height 24
click at [311, 145] on div "Today Sat 04-10-2025" at bounding box center [474, 153] width 699 height 16
click at [179, 130] on div at bounding box center [535, 131] width 994 height 11
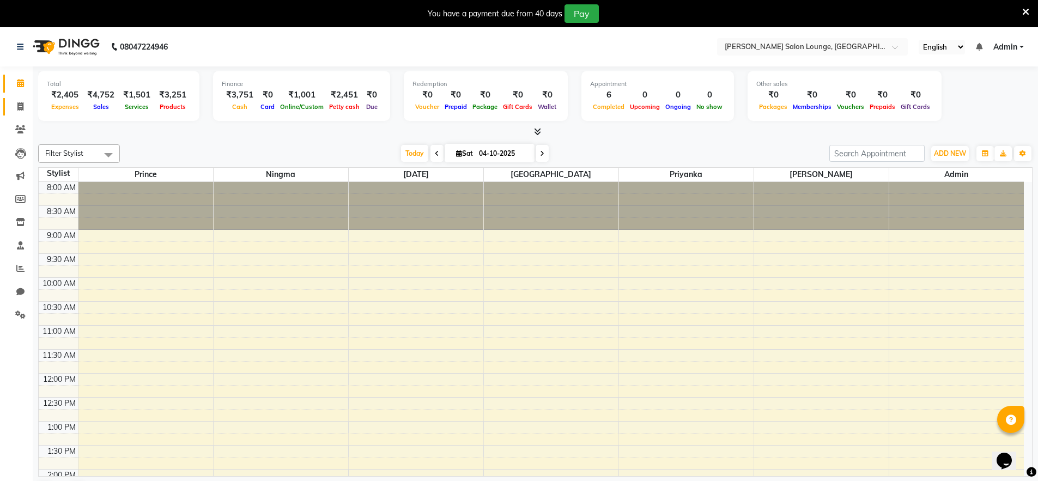
click at [14, 106] on span at bounding box center [20, 107] width 19 height 13
select select "service"
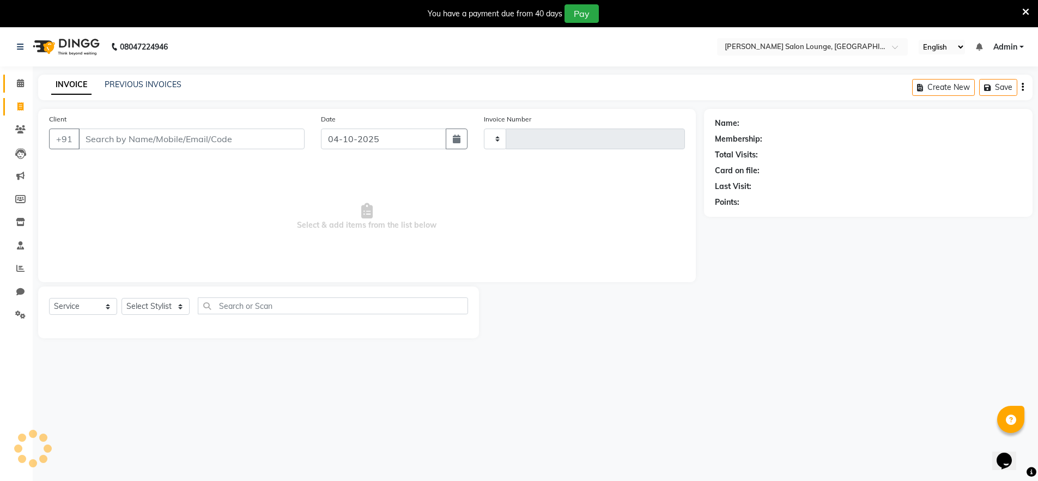
type input "0516"
select select "8909"
click at [28, 95] on li "Invoice" at bounding box center [16, 106] width 33 height 23
click at [20, 85] on icon at bounding box center [20, 83] width 7 height 8
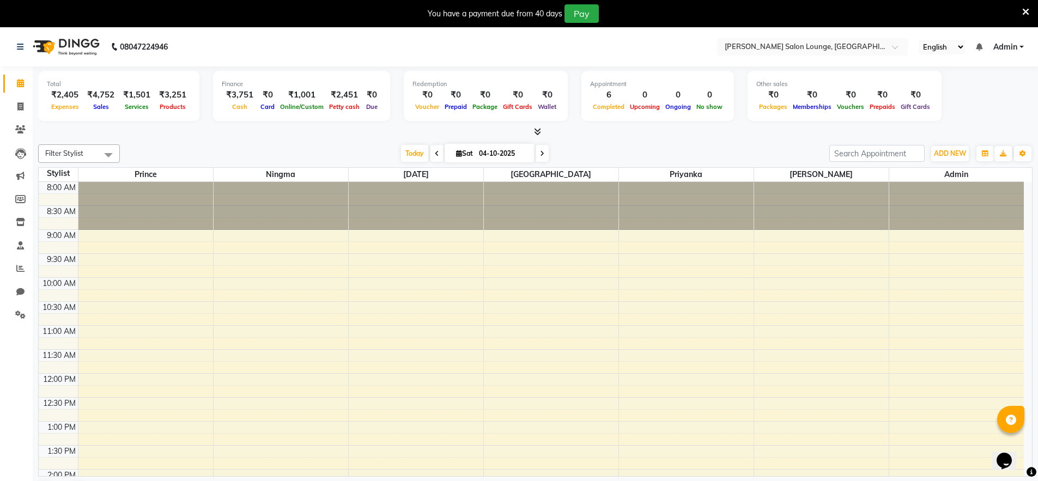
click at [161, 138] on div "Total ₹2,405 Expenses ₹4,752 Sales ₹1,501 Services ₹3,251 Products Finance ₹3,7…" at bounding box center [535, 287] width 1005 height 442
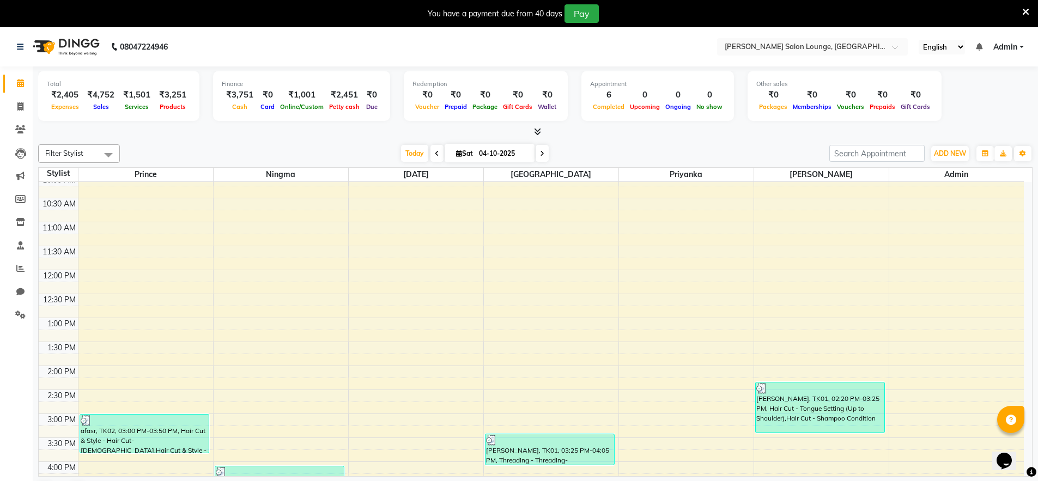
scroll to position [112, 0]
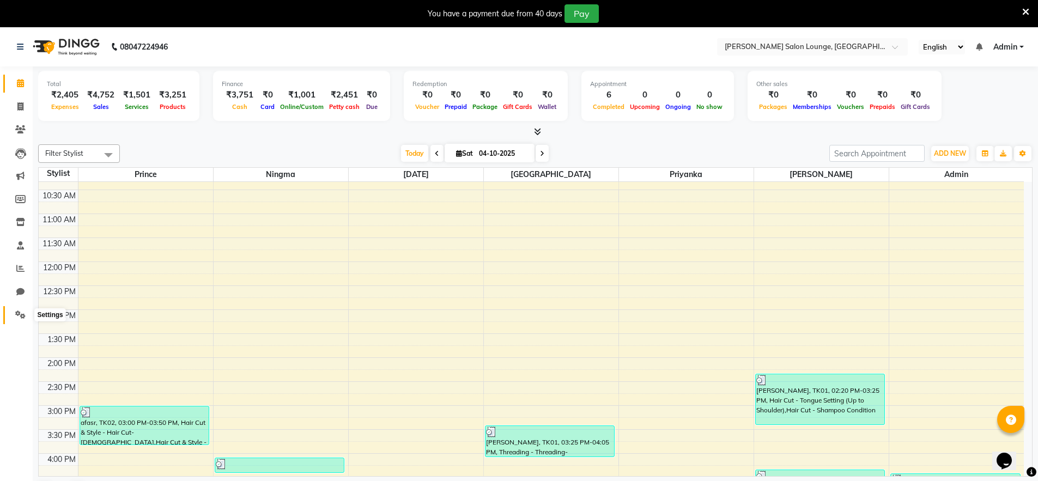
click at [21, 314] on icon at bounding box center [20, 315] width 10 height 8
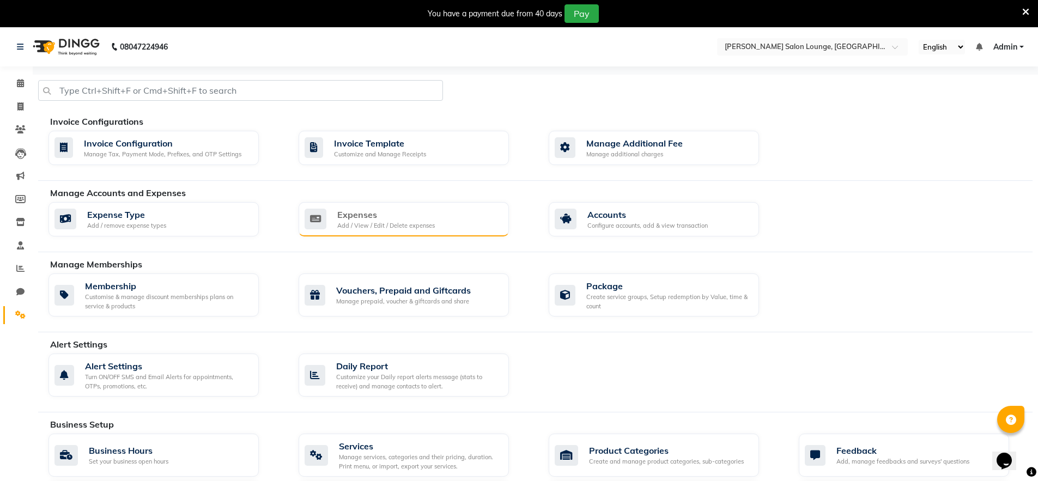
click at [391, 214] on div "Expenses" at bounding box center [386, 214] width 98 height 13
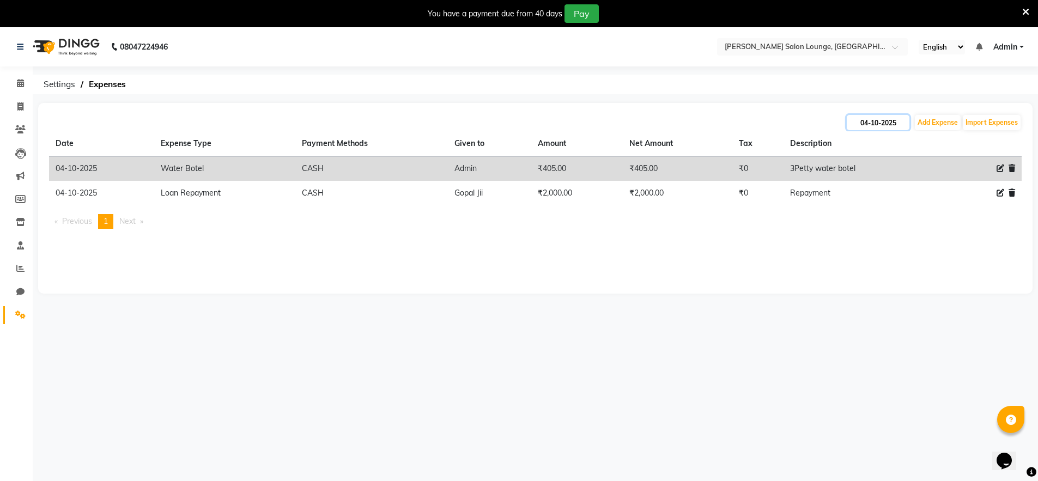
click at [885, 124] on input "04-10-2025" at bounding box center [878, 122] width 63 height 15
select select "10"
select select "2025"
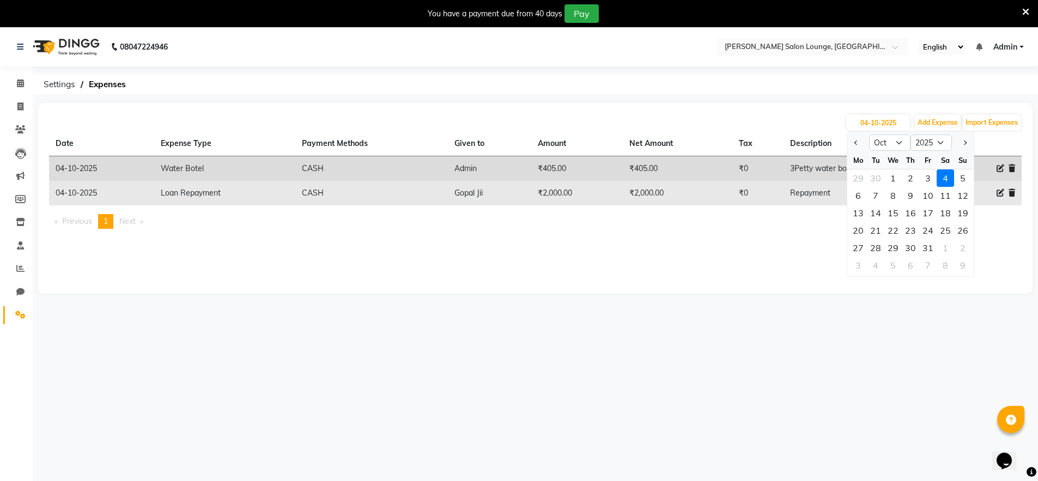
click at [932, 180] on div "3" at bounding box center [927, 177] width 17 height 17
type input "03-10-2025"
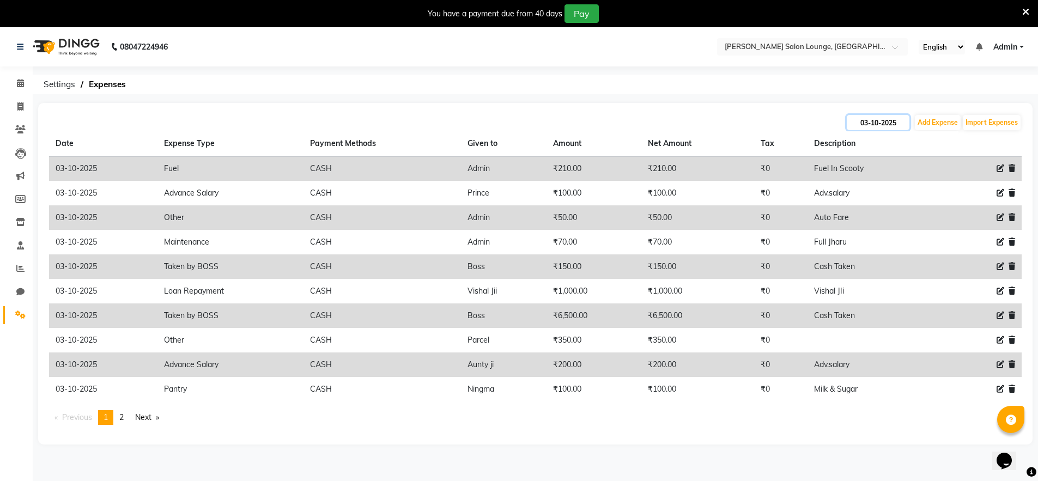
click at [894, 119] on input "03-10-2025" at bounding box center [878, 122] width 63 height 15
select select "10"
select select "2025"
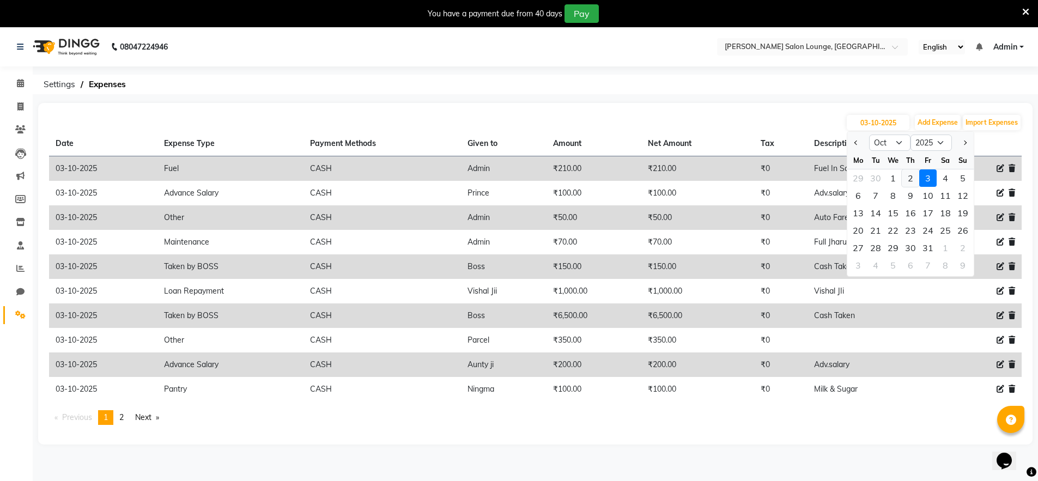
click at [908, 183] on div "2" at bounding box center [910, 177] width 17 height 17
type input "02-10-2025"
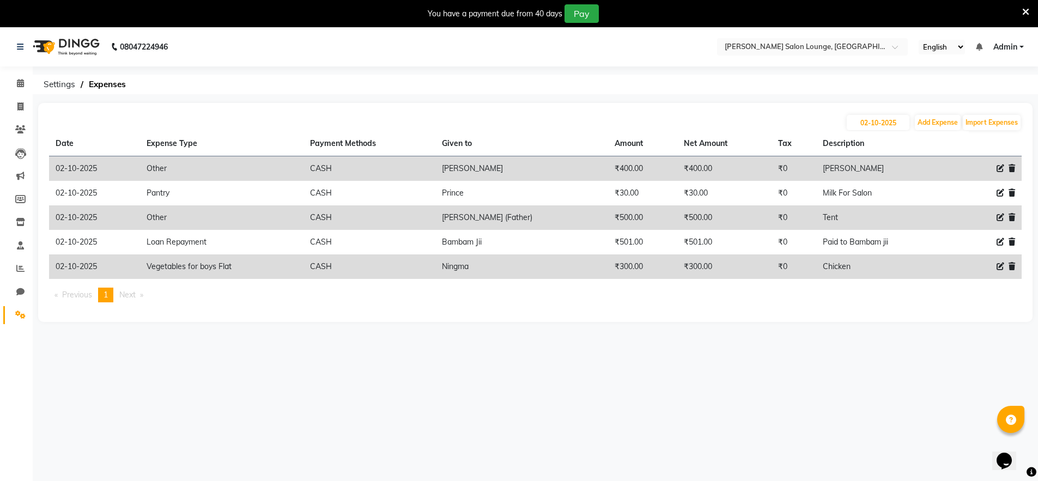
click at [614, 303] on div "Date Expense Type Payment Methods Given to Amount Net Amount Tax Description 02…" at bounding box center [535, 221] width 973 height 180
click at [16, 111] on span at bounding box center [20, 107] width 19 height 13
select select "service"
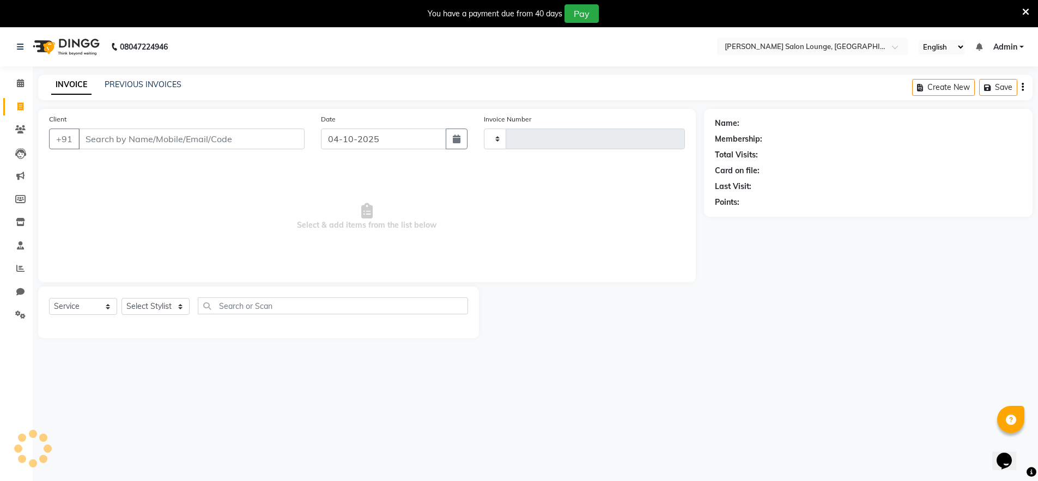
type input "0516"
select select "8909"
click at [24, 90] on link "Calendar" at bounding box center [16, 84] width 26 height 18
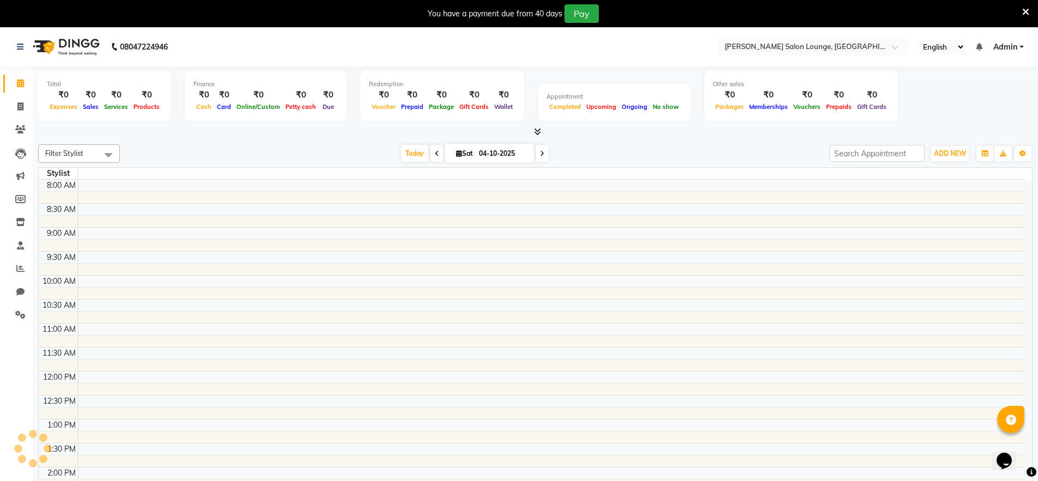
scroll to position [308, 0]
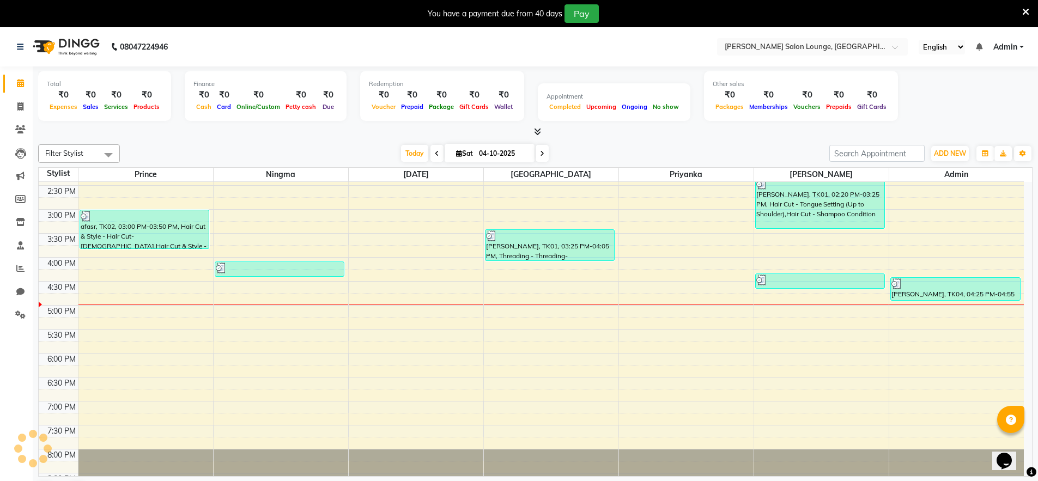
click at [82, 124] on div "Total ₹0 Expenses ₹0 Sales ₹0 Services ₹0 Products Finance ₹0 Cash ₹0 Card ₹0 O…" at bounding box center [535, 101] width 994 height 71
click at [191, 132] on div at bounding box center [535, 131] width 994 height 11
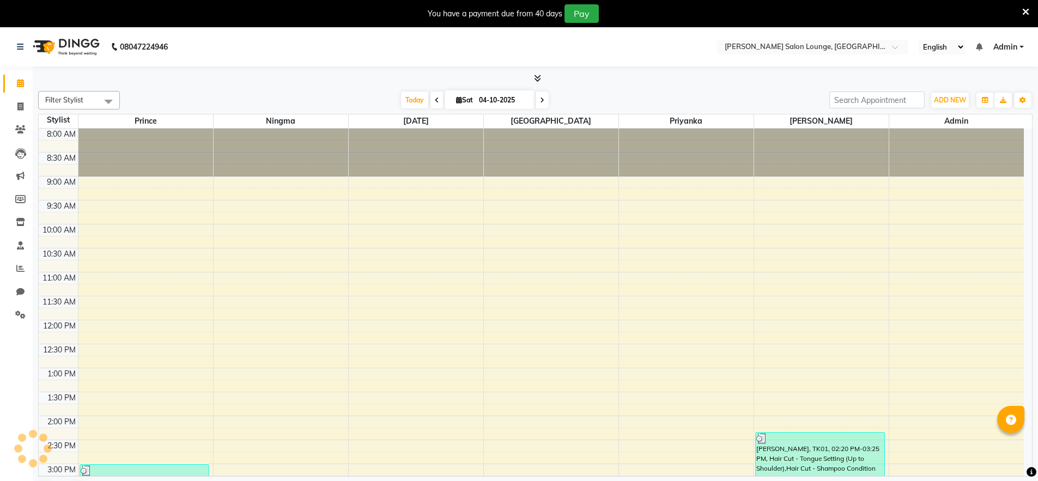
click at [1028, 13] on icon at bounding box center [1025, 12] width 7 height 10
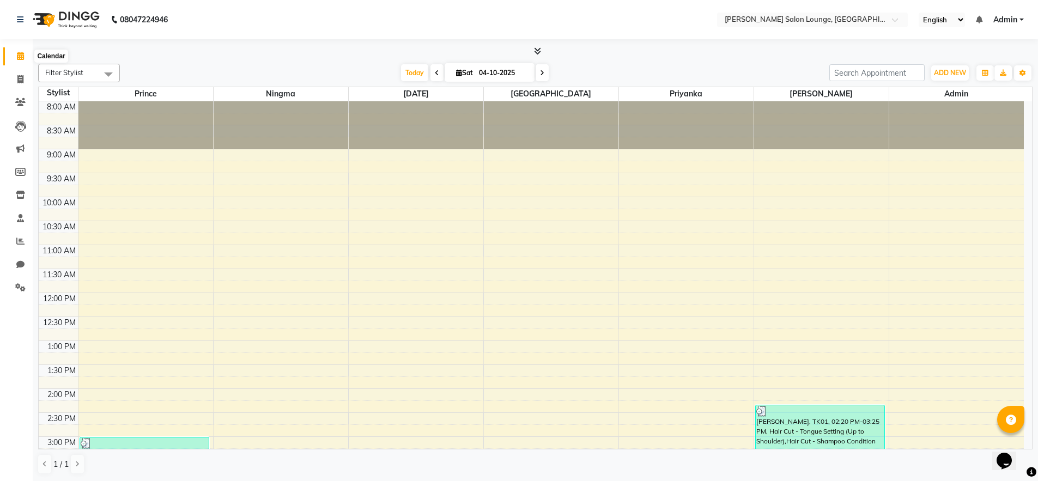
click at [21, 52] on icon at bounding box center [20, 56] width 7 height 8
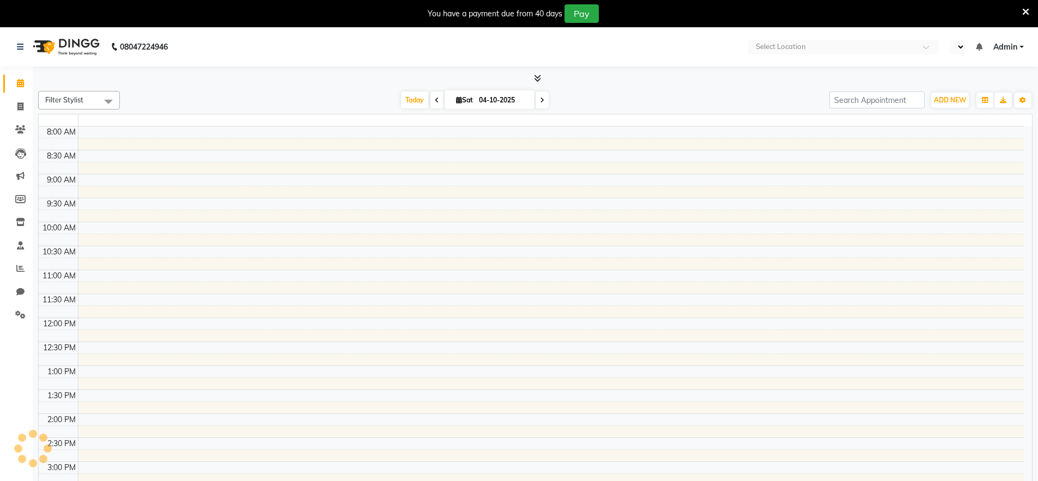
select select "en"
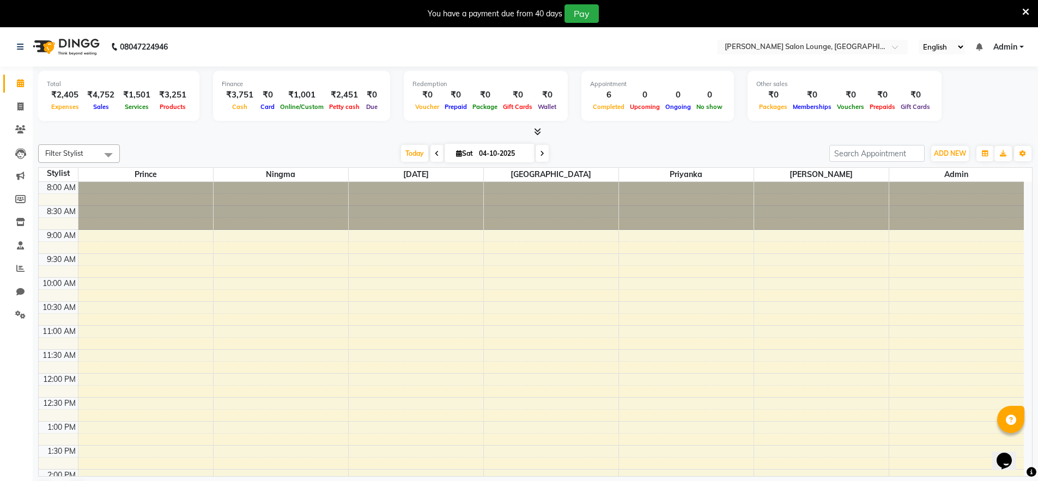
click at [1024, 12] on icon at bounding box center [1025, 12] width 7 height 10
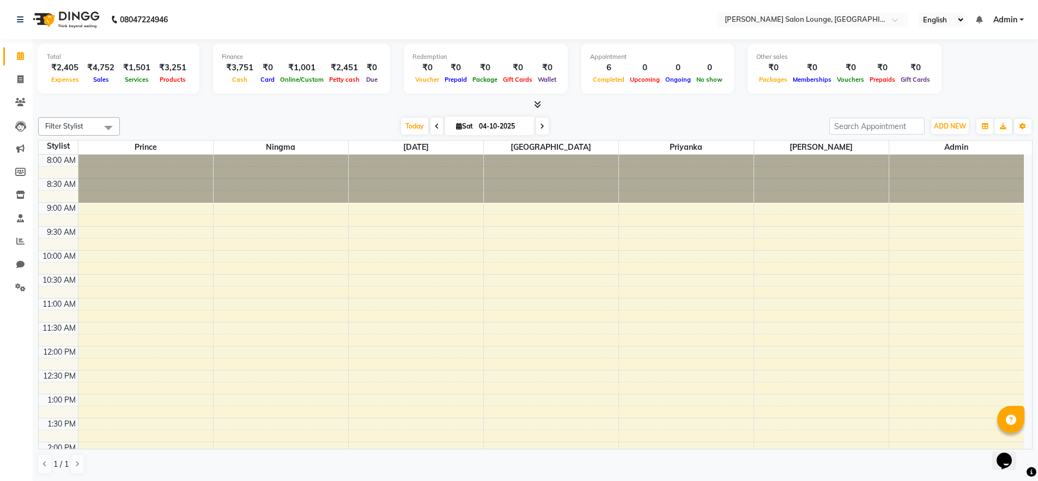
click at [537, 101] on icon at bounding box center [537, 104] width 7 height 8
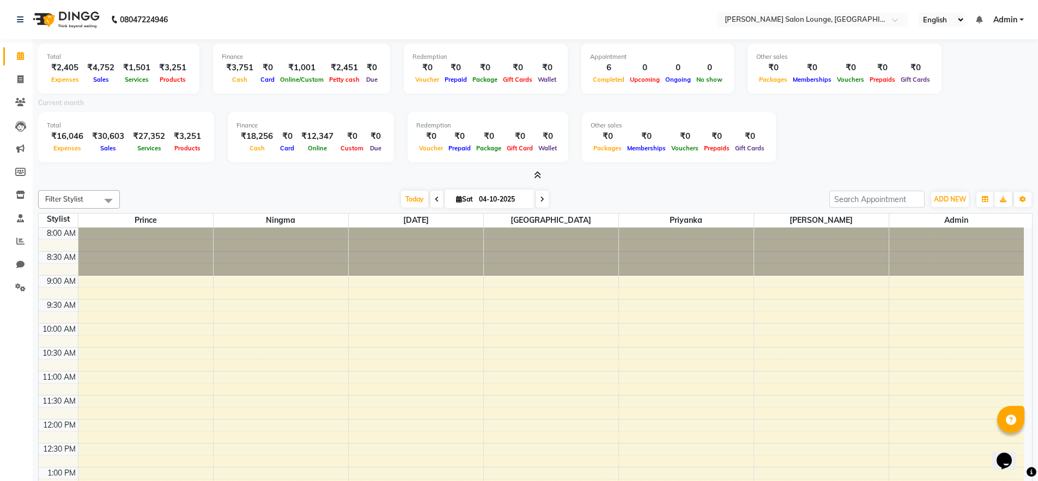
click at [254, 169] on div "Total ₹2,405 Expenses ₹4,752 Sales ₹1,501 Services ₹3,251 Products Finance ₹3,7…" at bounding box center [535, 110] width 994 height 142
click at [540, 176] on icon at bounding box center [537, 175] width 7 height 8
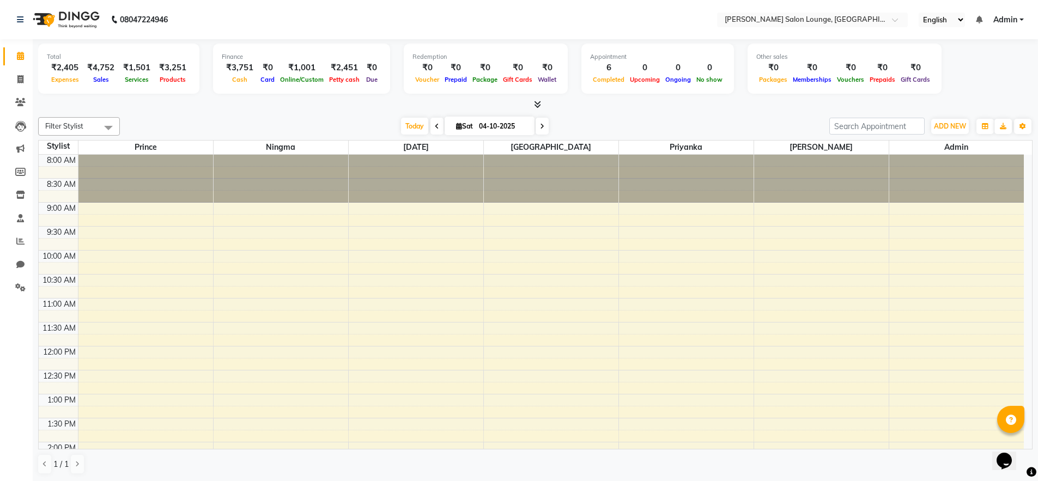
scroll to position [1, 0]
